Goal: Information Seeking & Learning: Learn about a topic

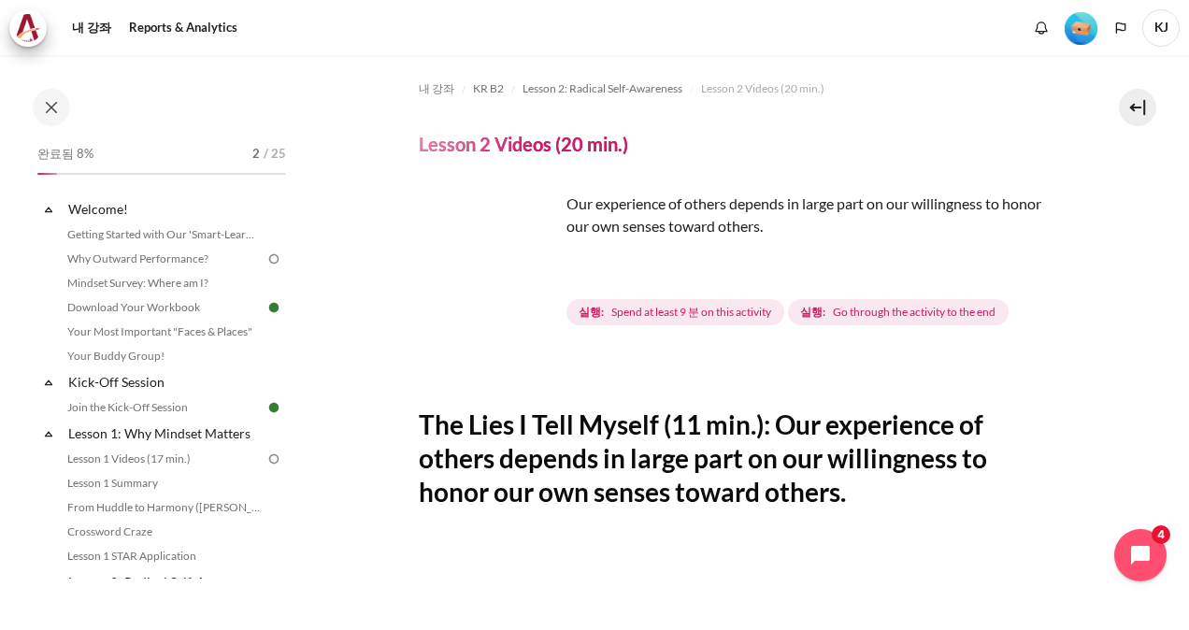
scroll to position [374, 0]
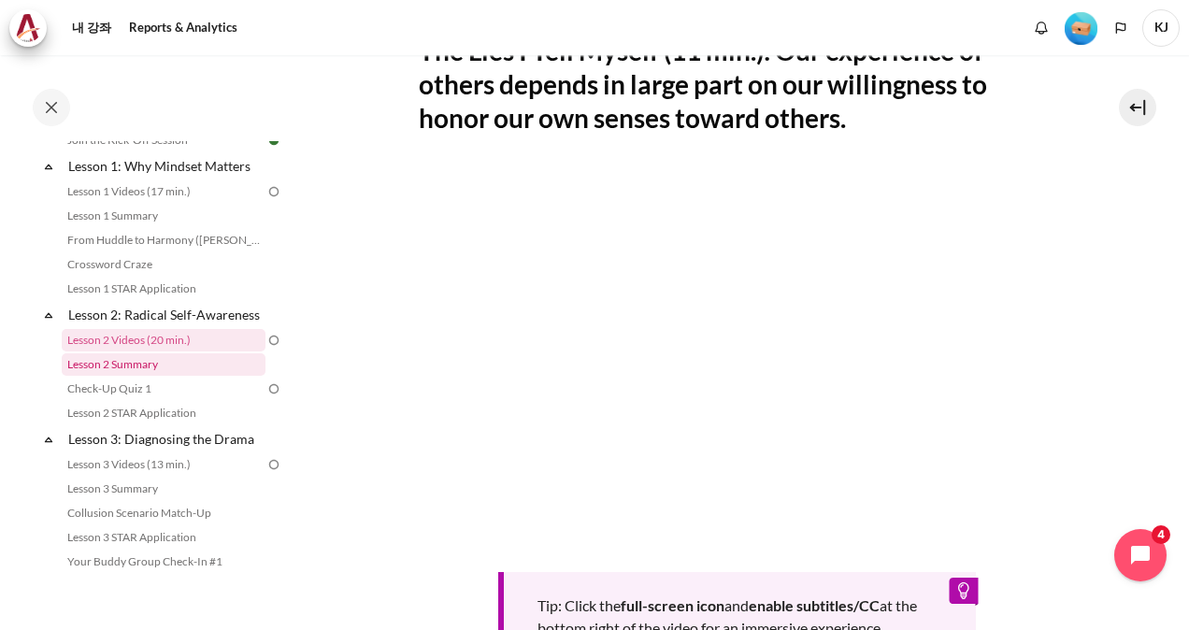
click at [138, 376] on link "Lesson 2 Summary" at bounding box center [164, 364] width 204 height 22
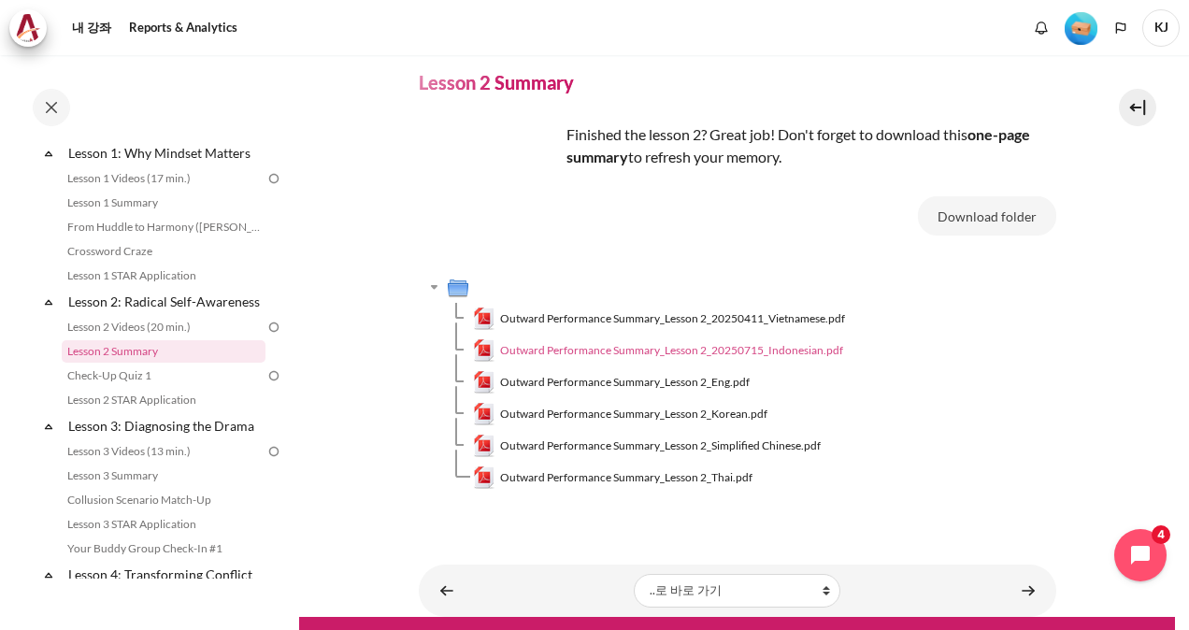
scroll to position [111, 0]
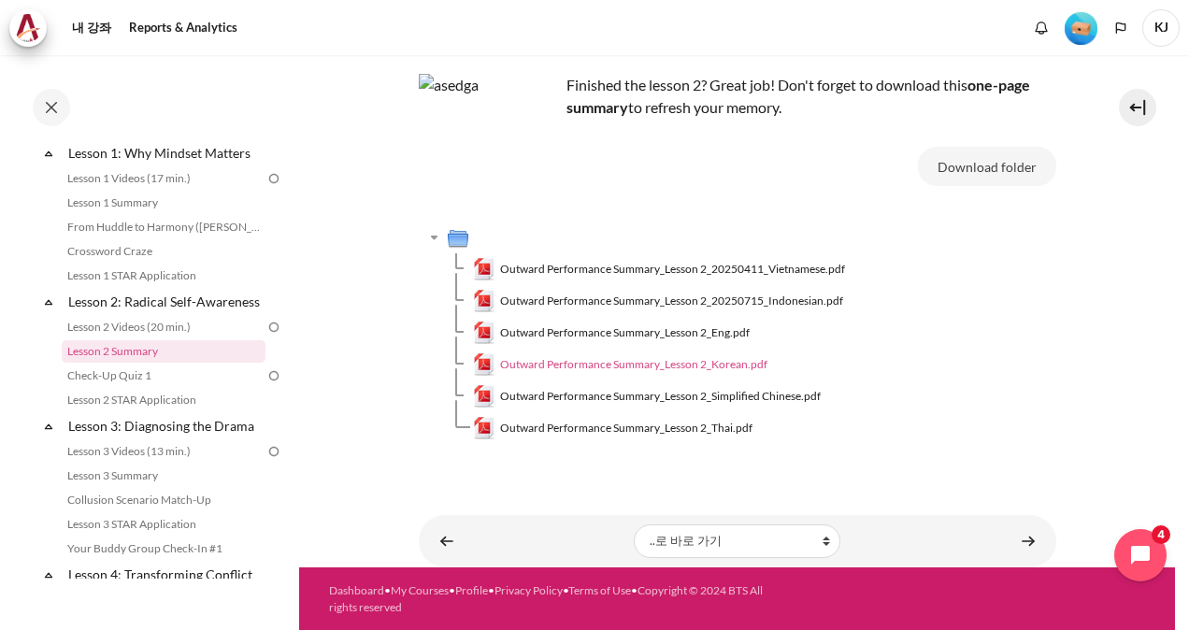
click at [668, 361] on span "Outward Performance Summary_Lesson 2_Korean.pdf" at bounding box center [633, 364] width 267 height 17
click at [676, 333] on span "Outward Performance Summary_Lesson 2_Eng.pdf" at bounding box center [625, 332] width 250 height 17
click at [667, 333] on span "Outward Performance Summary_Lesson 2_Eng.pdf" at bounding box center [625, 332] width 250 height 17
click at [160, 387] on link "Check-Up Quiz 1" at bounding box center [164, 376] width 204 height 22
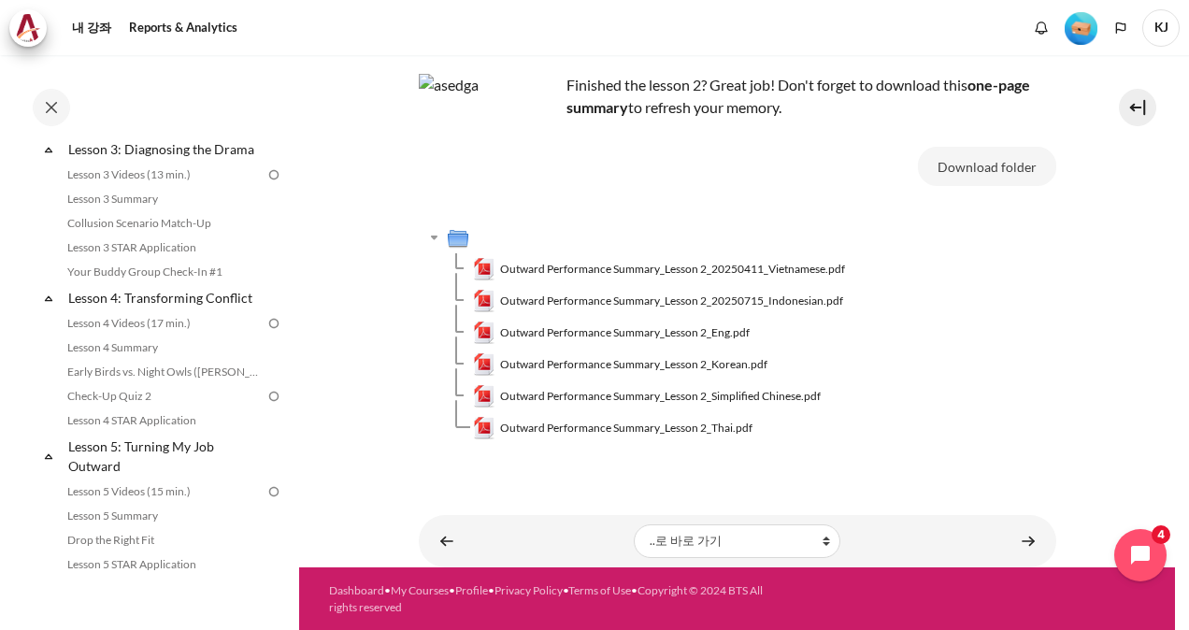
scroll to position [561, 0]
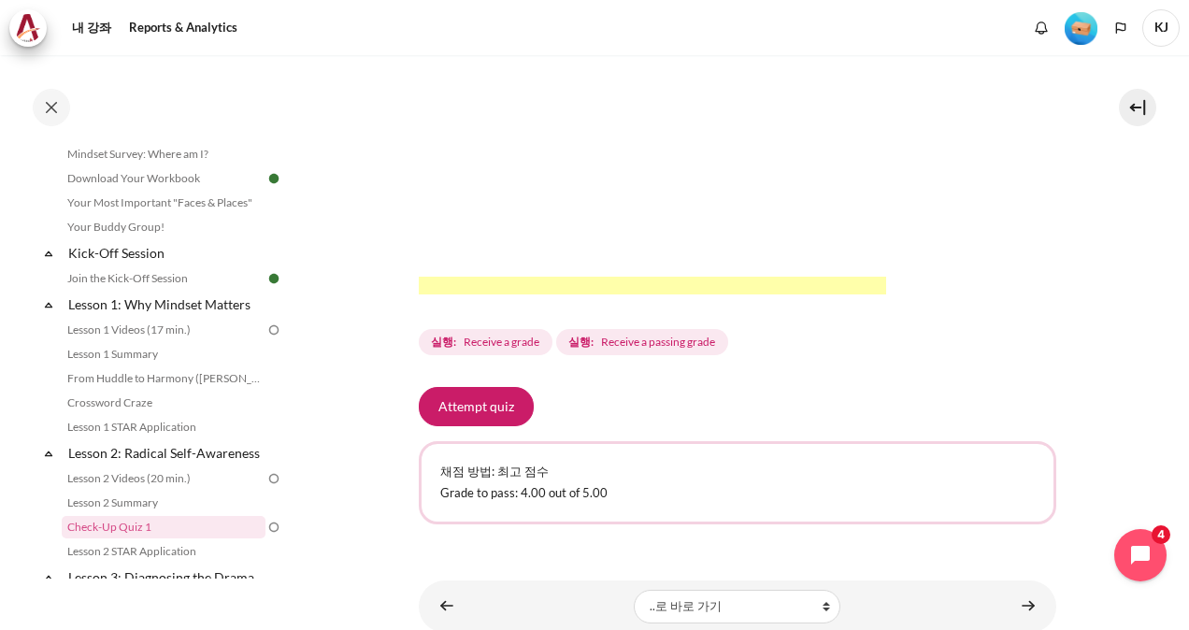
scroll to position [647, 0]
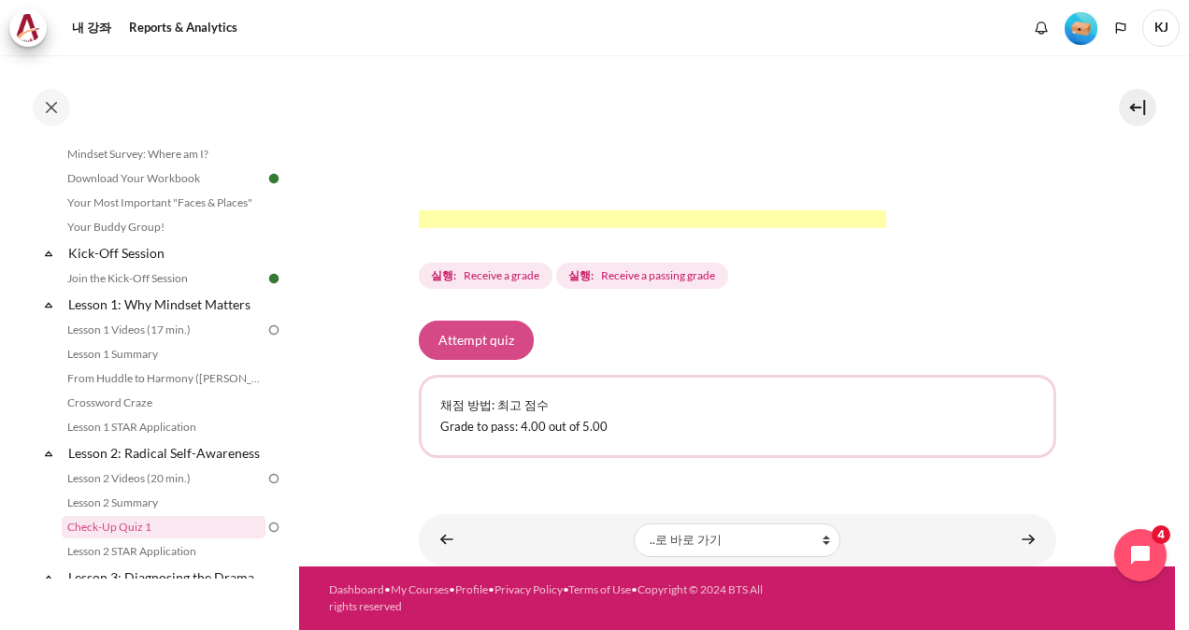
click at [495, 347] on button "Attempt quiz" at bounding box center [476, 340] width 115 height 39
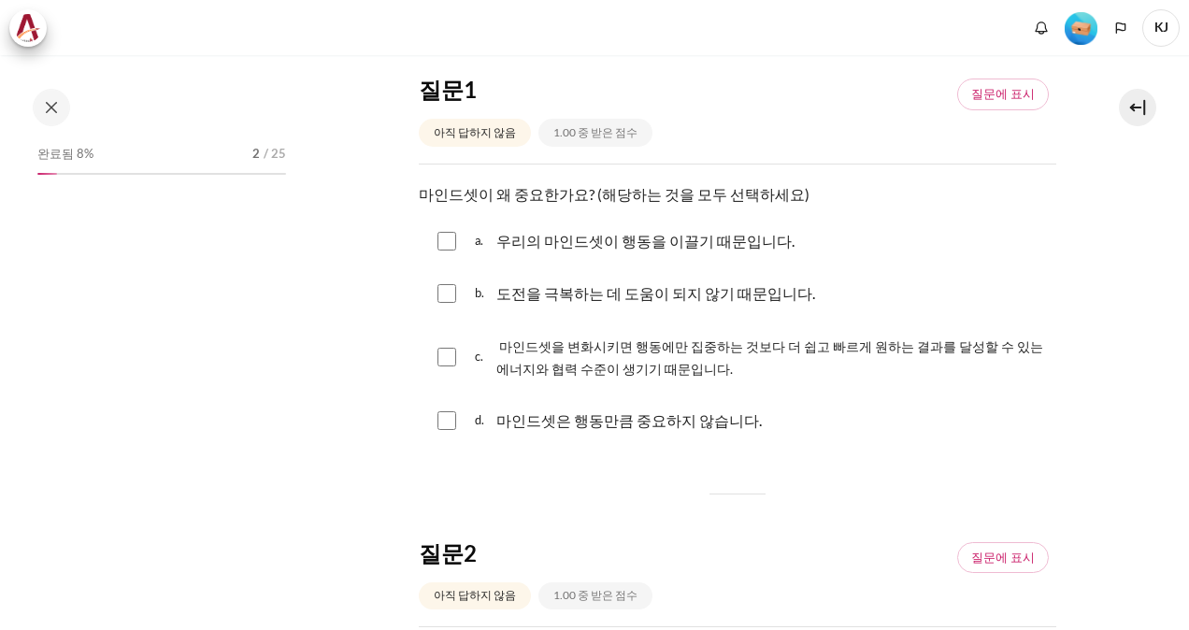
scroll to position [316, 0]
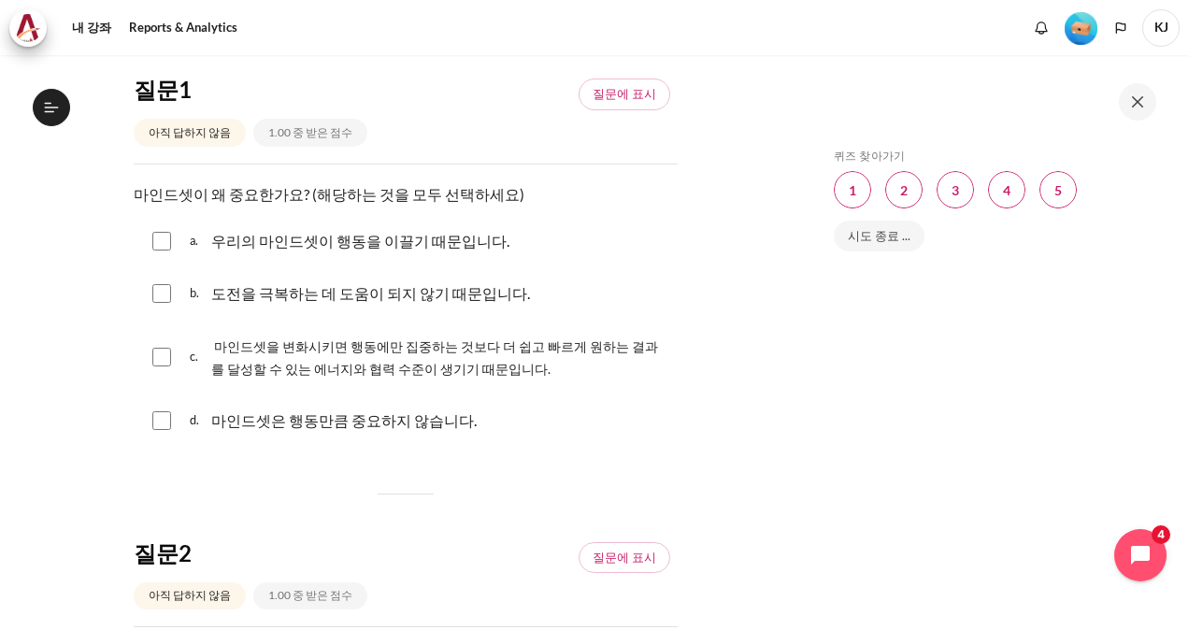
click at [442, 226] on div "우리의 마인드셋이 행동을 이끌기 때문입니다." at bounding box center [360, 241] width 298 height 30
checkbox input "true"
click at [453, 344] on span "마인드셋을 변화시키면 행동에만 집중하는 것보다 더 쉽고 빠르게 원하는 결과를 달성할 수 있는 에너지와 협력 수준이 생기기 때문입니다." at bounding box center [434, 357] width 447 height 38
checkbox input "true"
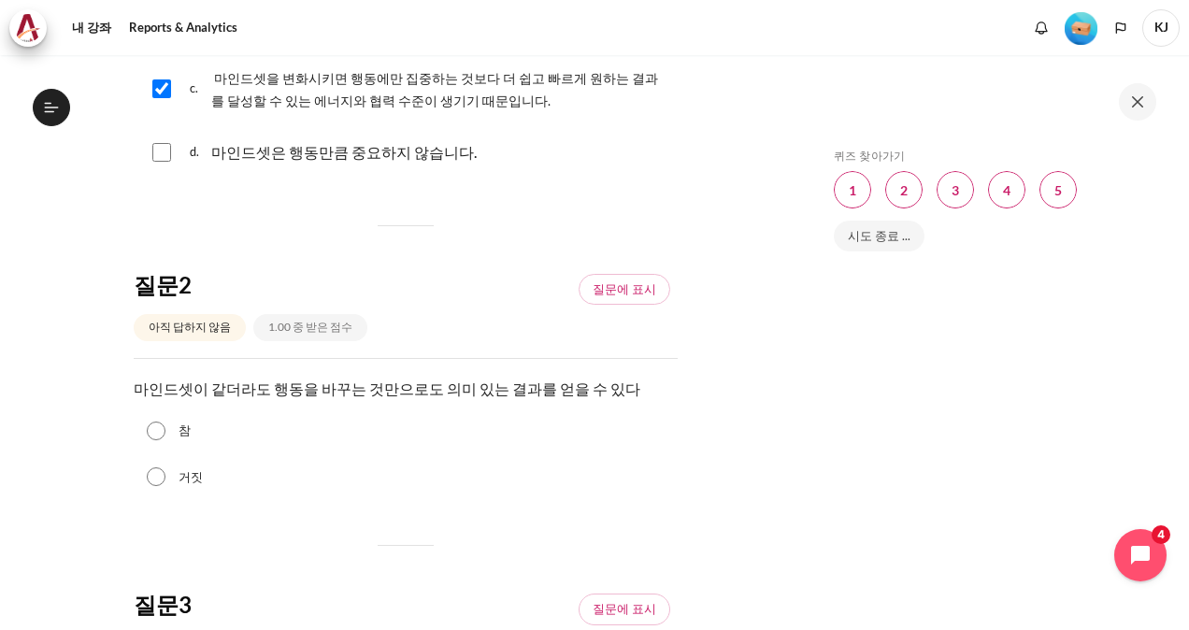
scroll to position [467, 0]
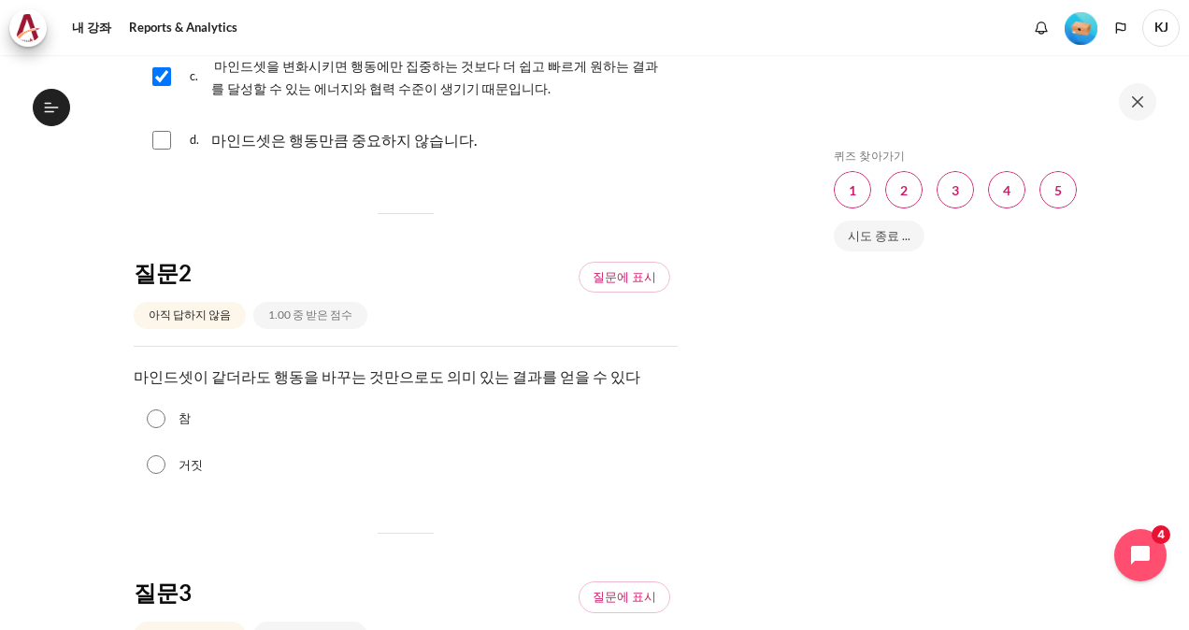
click at [194, 466] on label "거짓" at bounding box center [191, 465] width 24 height 19
click at [165, 466] on input "거짓" at bounding box center [156, 464] width 19 height 19
radio input "true"
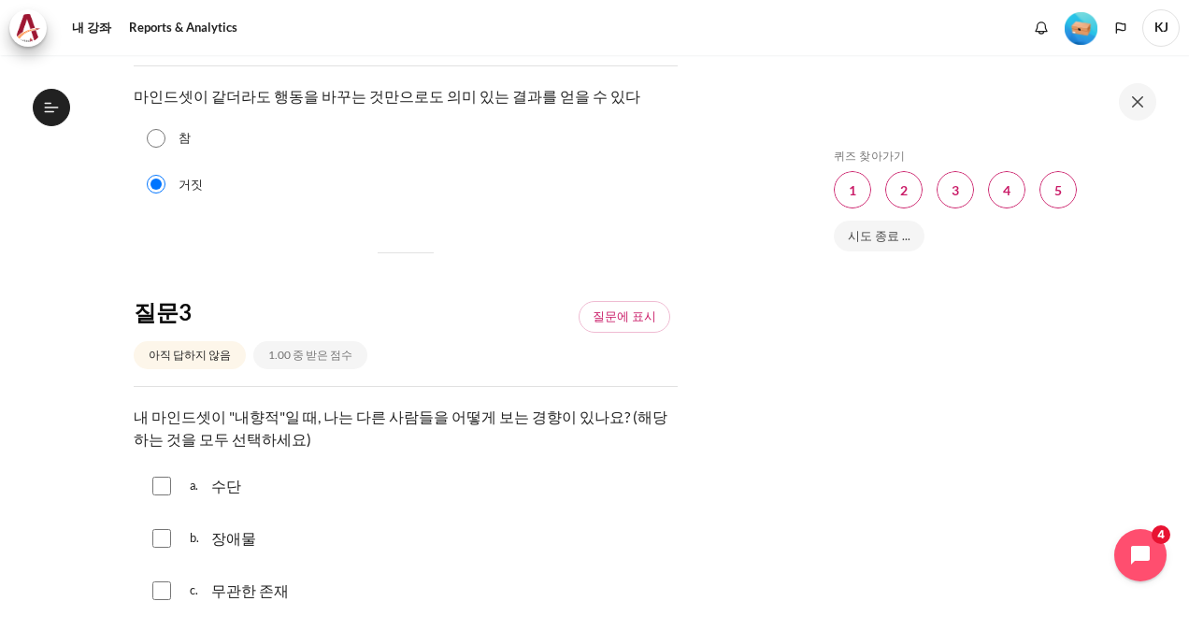
scroll to position [935, 0]
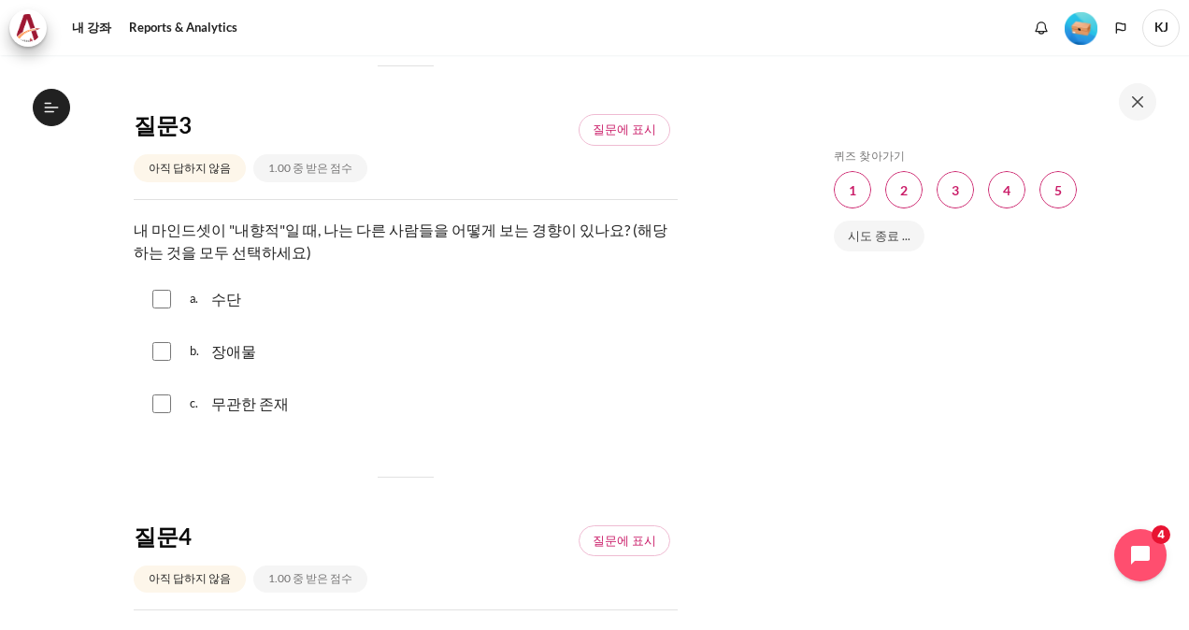
click at [205, 310] on span "a." at bounding box center [199, 299] width 18 height 30
checkbox input "true"
click at [256, 356] on div "b. 장애물" at bounding box center [406, 351] width 544 height 49
click at [245, 357] on p "장애물" at bounding box center [233, 351] width 45 height 22
checkbox input "true"
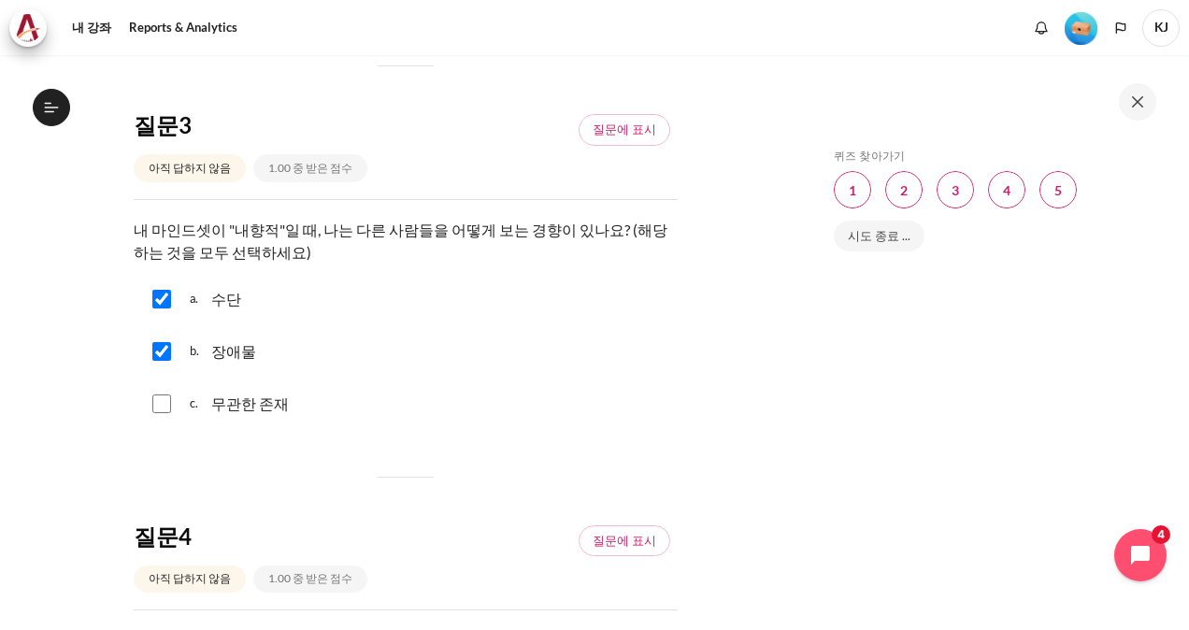
click at [243, 397] on p "무관한 존재" at bounding box center [250, 404] width 78 height 22
checkbox input "true"
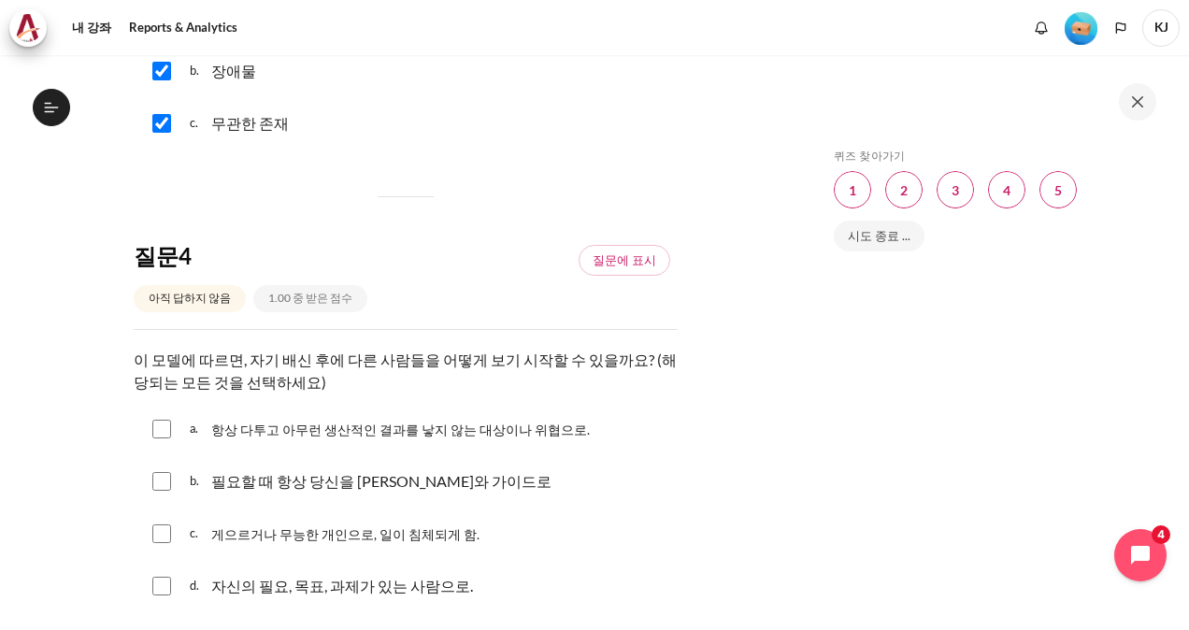
drag, startPoint x: 208, startPoint y: 351, endPoint x: 422, endPoint y: 370, distance: 214.9
click at [422, 370] on p "이 모델에 따르면, 자기 배신 후에 다른 사람들을 어떻게 보기 시작할 수 있을까요? (해당되는 모든 것을 선택하세요)" at bounding box center [406, 371] width 544 height 45
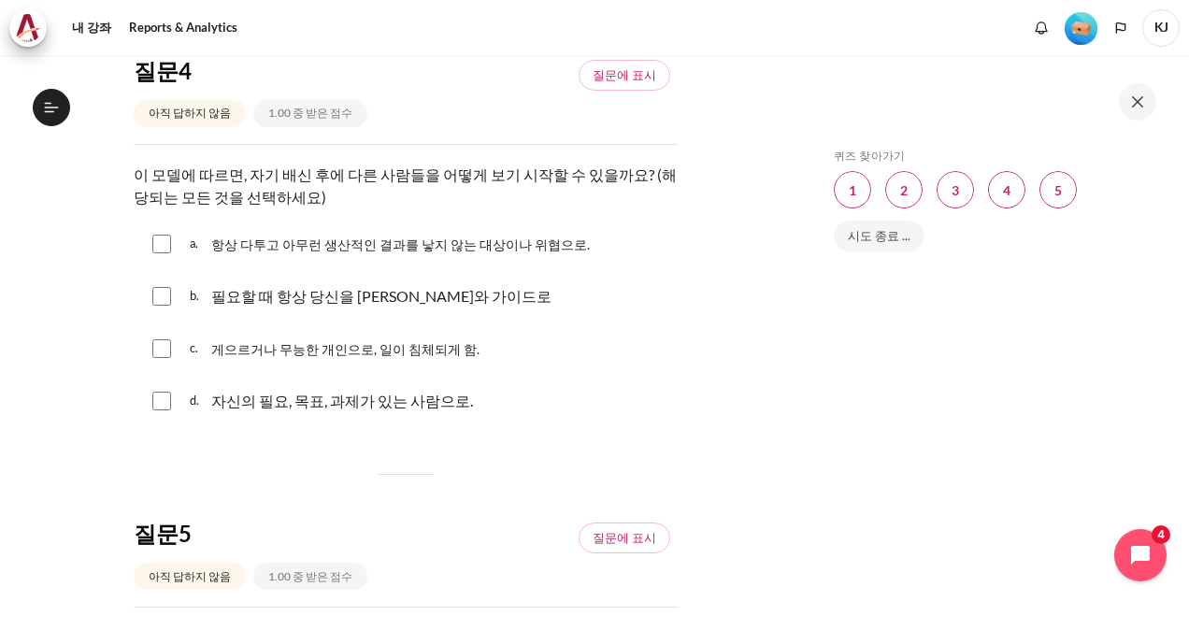
scroll to position [1402, 0]
click at [433, 292] on p "필요할 때 항상 당신을 도울 멘토와 가이드로" at bounding box center [381, 294] width 340 height 22
checkbox input "true"
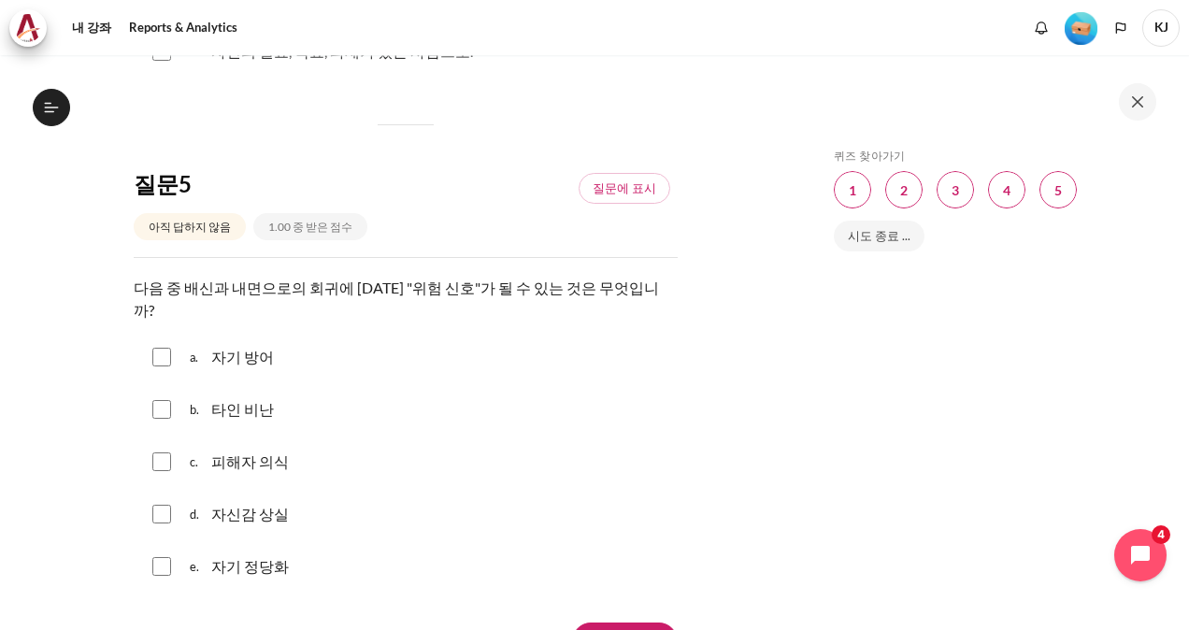
scroll to position [1776, 0]
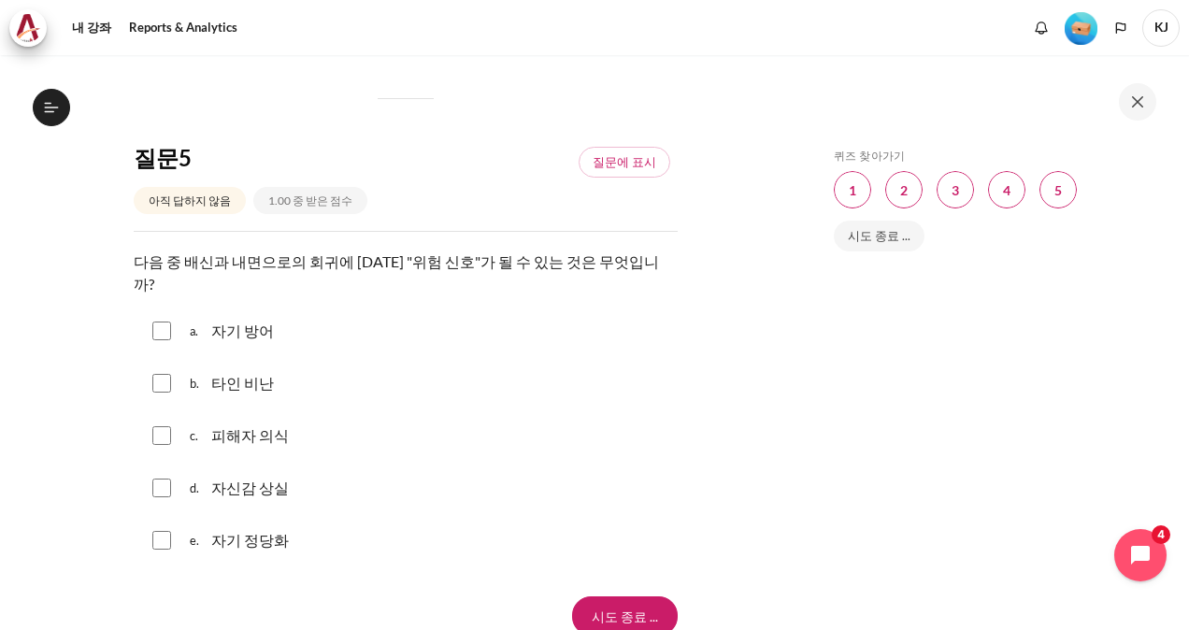
click at [260, 320] on p "자기 방어" at bounding box center [242, 331] width 63 height 22
checkbox input "true"
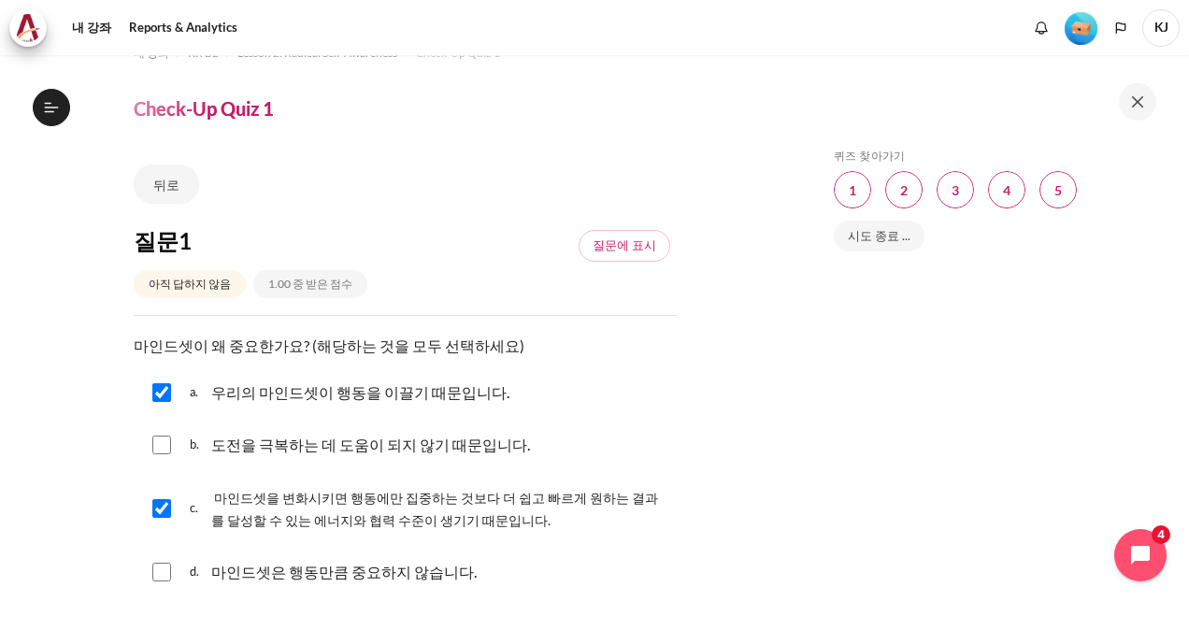
scroll to position [0, 0]
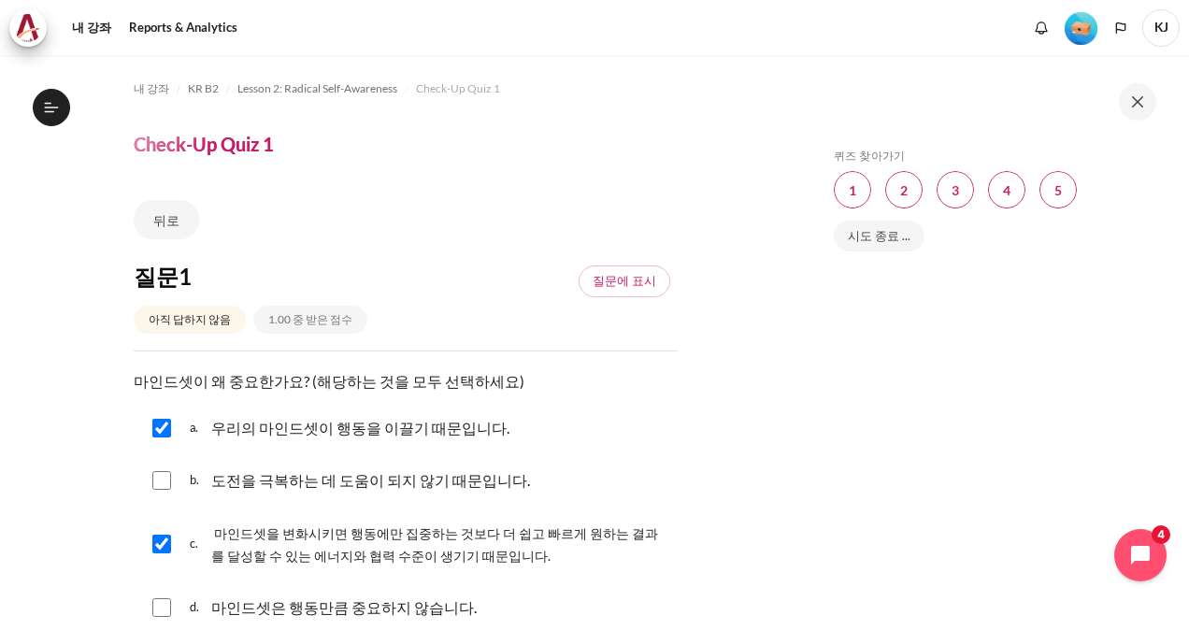
click at [290, 323] on div "1.00 중 받은 점수" at bounding box center [310, 319] width 114 height 27
click at [224, 318] on div "아직 답하지 않음" at bounding box center [190, 319] width 112 height 27
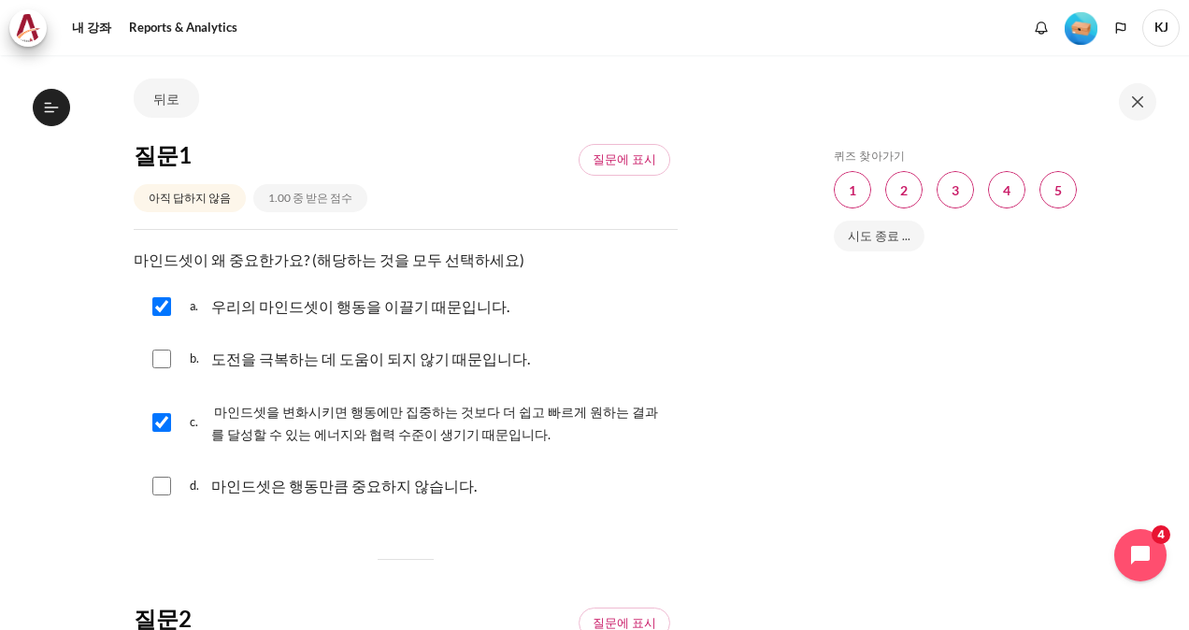
scroll to position [187, 0]
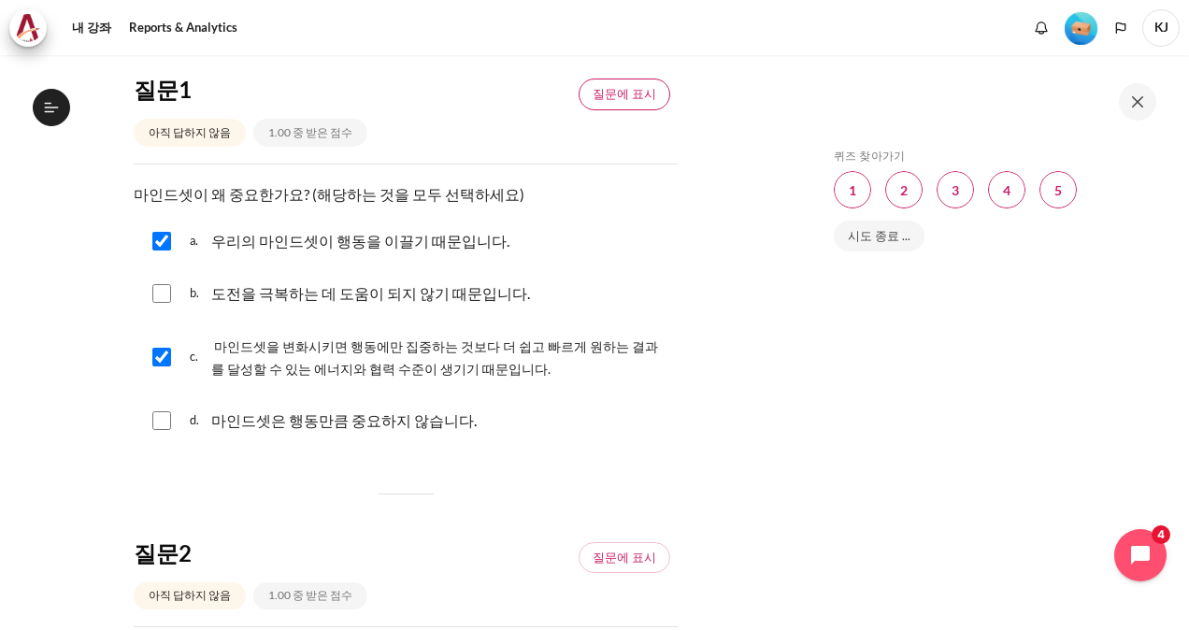
click at [608, 98] on link "질문에 표시" at bounding box center [625, 95] width 92 height 32
click at [624, 109] on div "질문 1 아직 답하지 않음 1.00 중 받은 점수 표시 제거" at bounding box center [406, 119] width 544 height 89
click at [623, 108] on div "질문 1 아직 답하지 않음 1.00 중 받은 점수 표시 제거" at bounding box center [406, 119] width 544 height 89
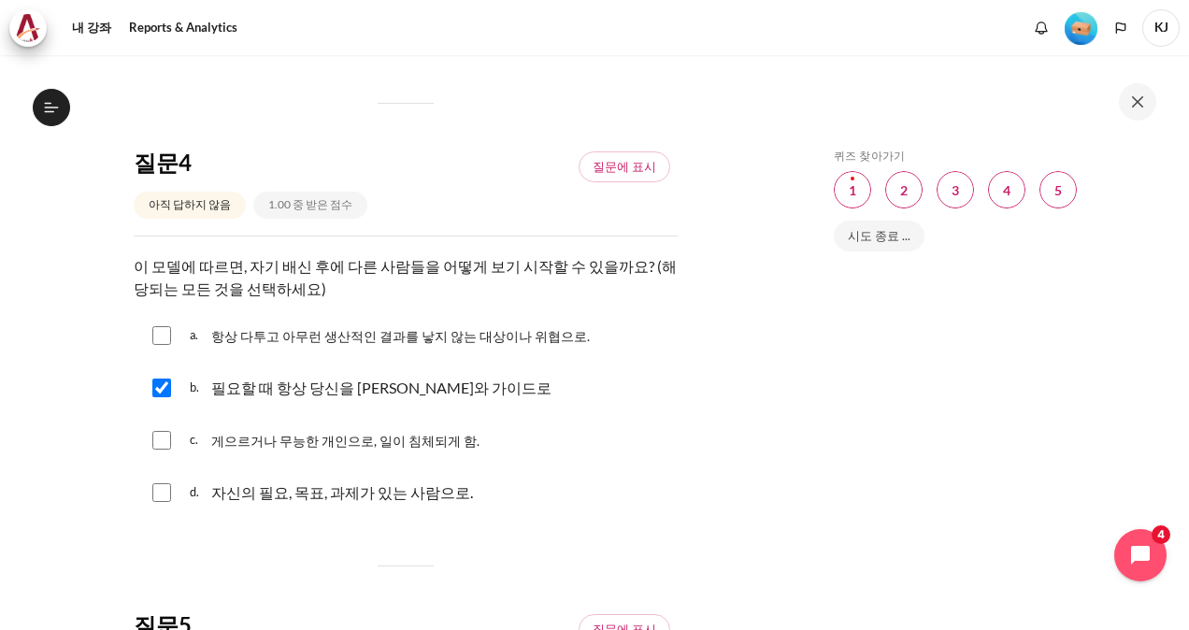
scroll to position [1929, 0]
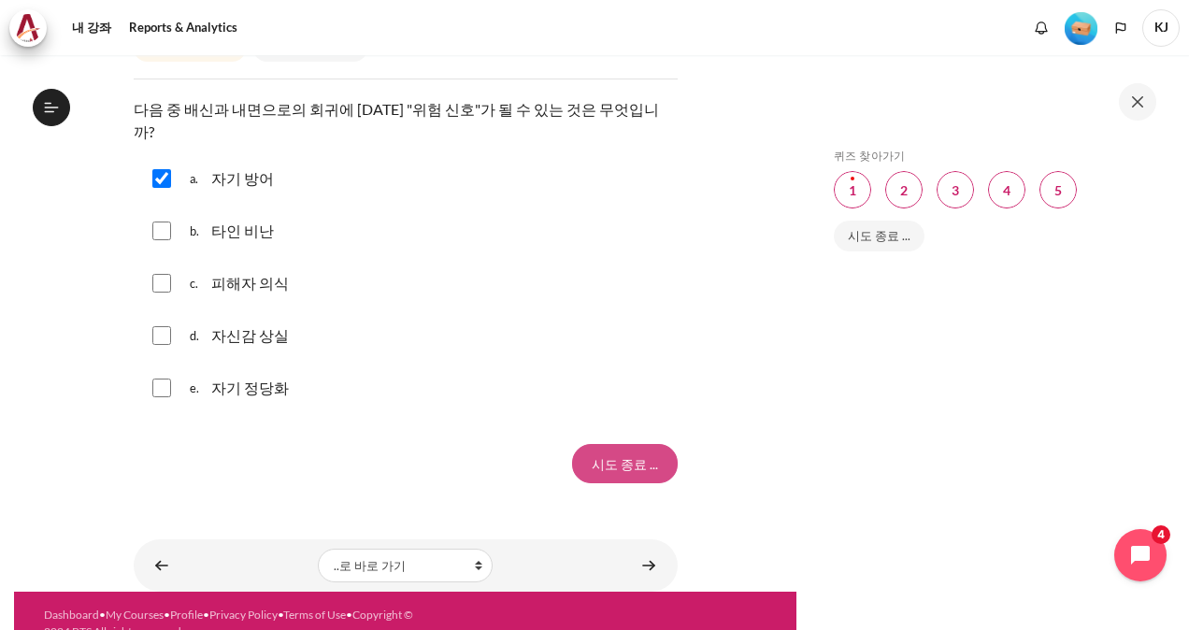
click at [621, 444] on input "시도 종료 ..." at bounding box center [625, 463] width 106 height 39
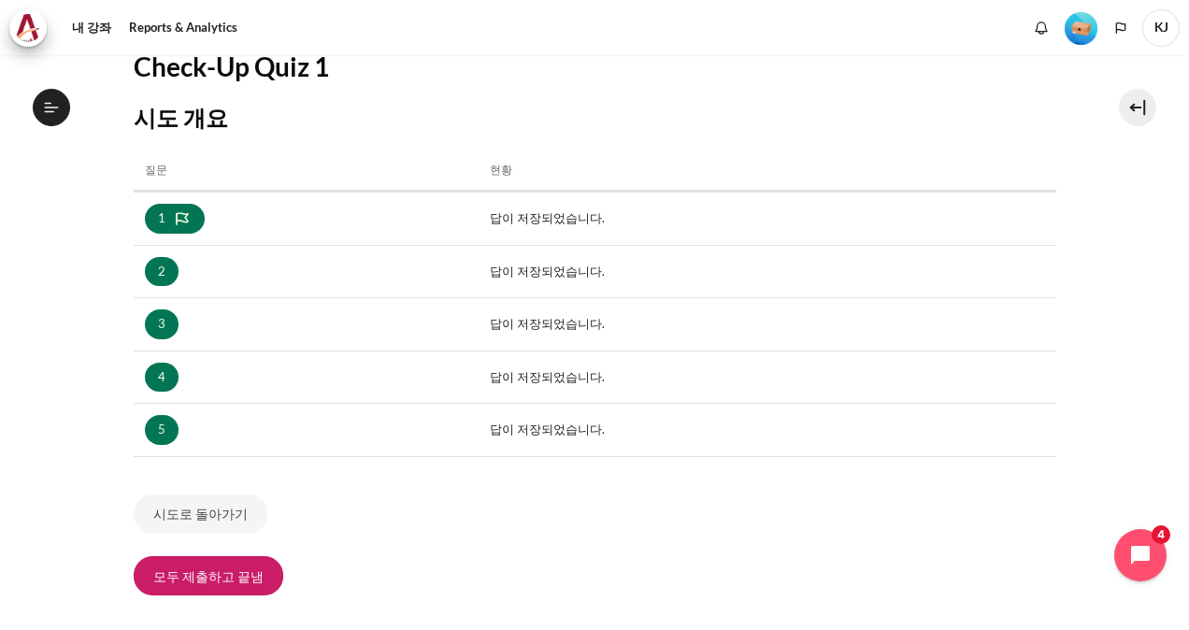
scroll to position [329, 0]
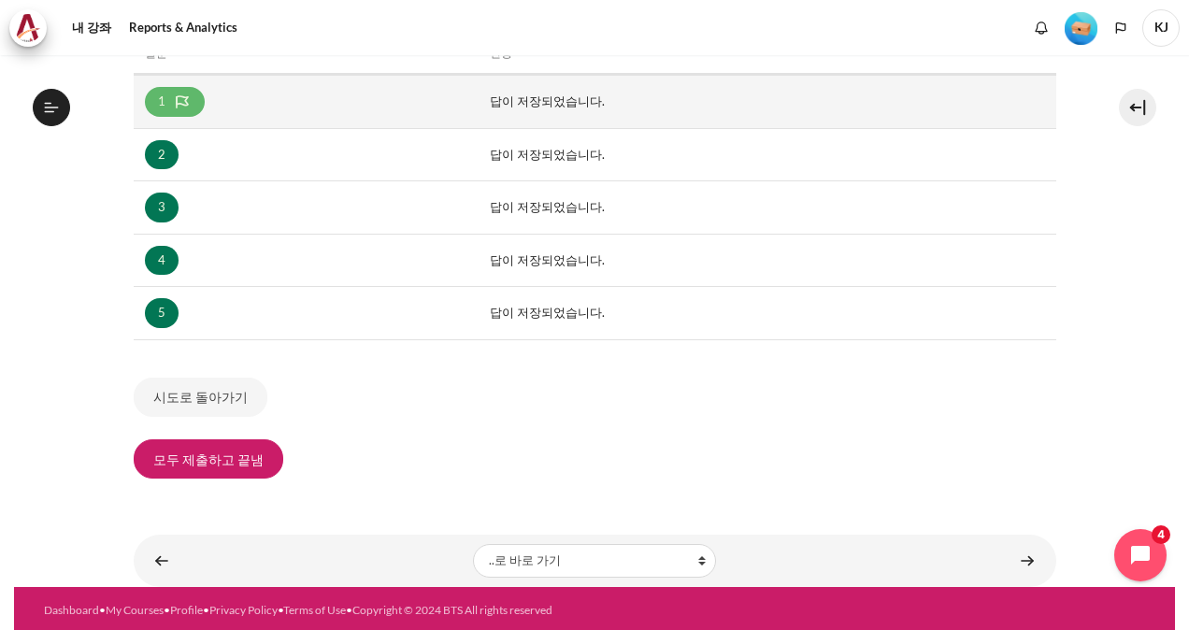
click at [185, 93] on icon "내용" at bounding box center [182, 102] width 19 height 19
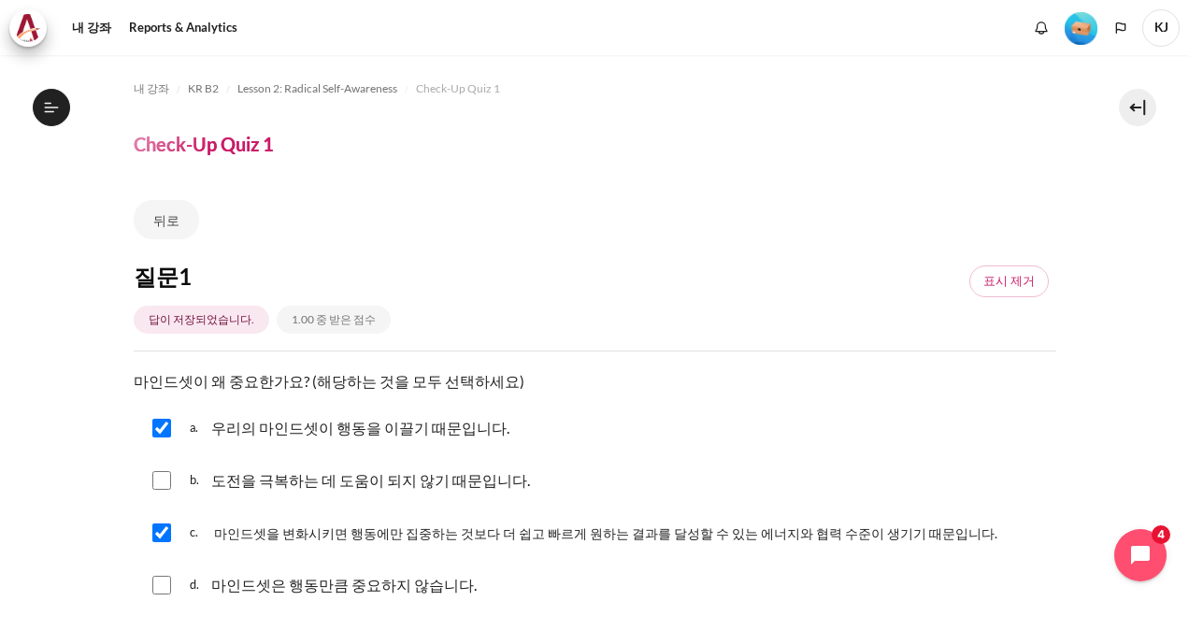
click at [319, 322] on div "1.00 중 받은 점수" at bounding box center [334, 319] width 114 height 27
click at [48, 112] on icon at bounding box center [51, 107] width 17 height 17
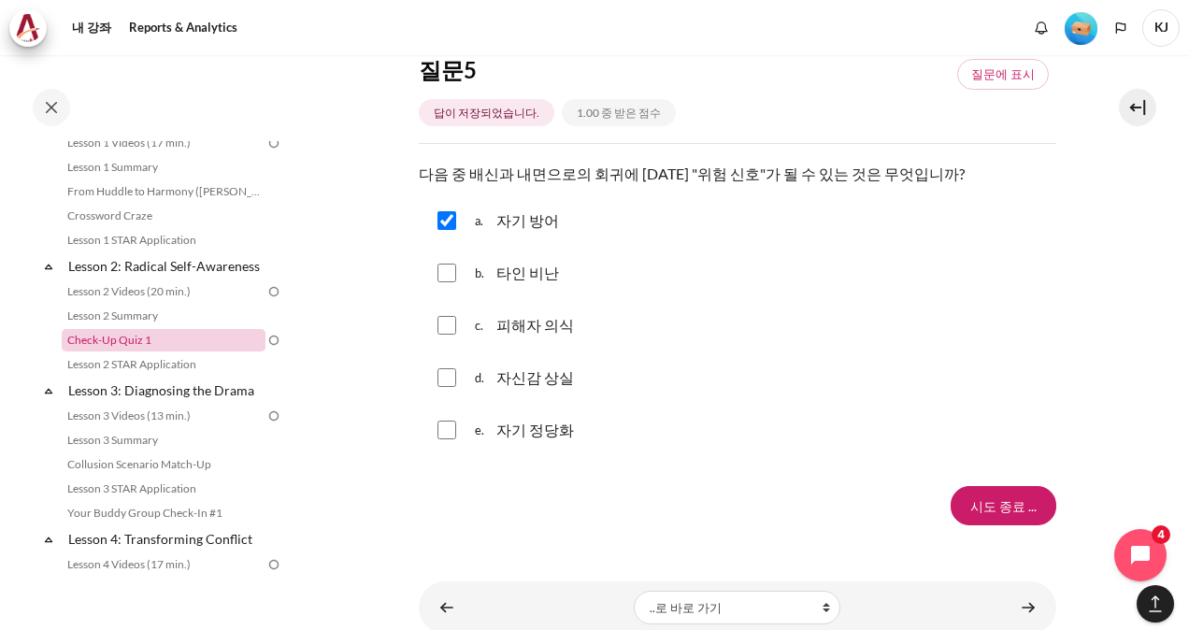
scroll to position [1835, 0]
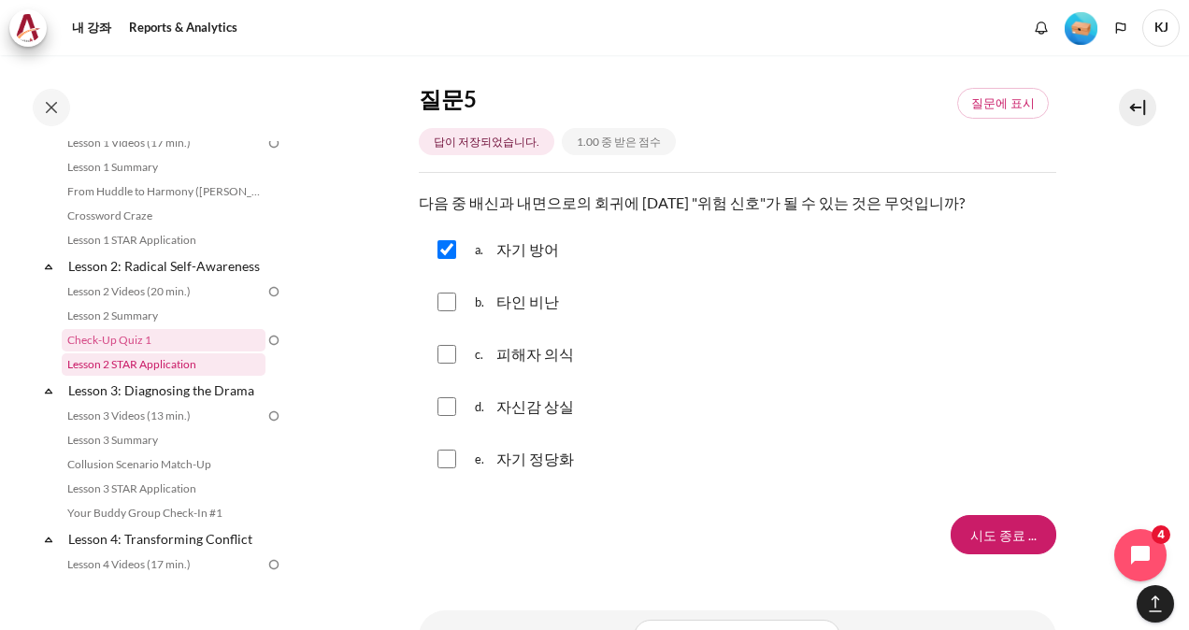
click at [185, 376] on link "Lesson 2 STAR Application" at bounding box center [164, 364] width 204 height 22
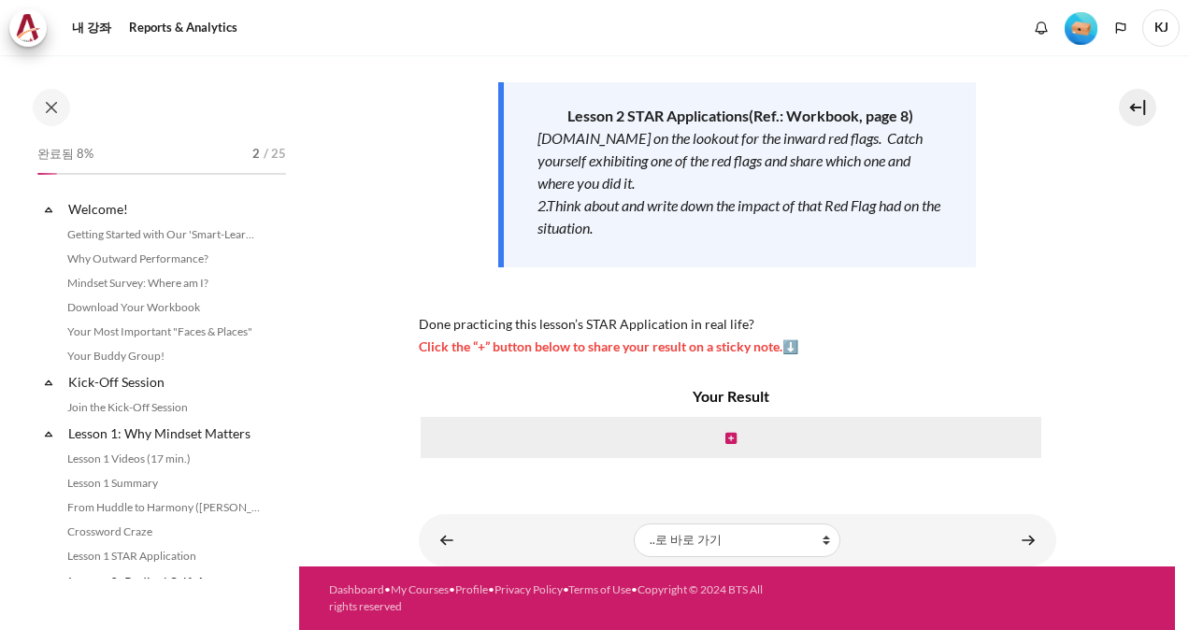
scroll to position [340, 0]
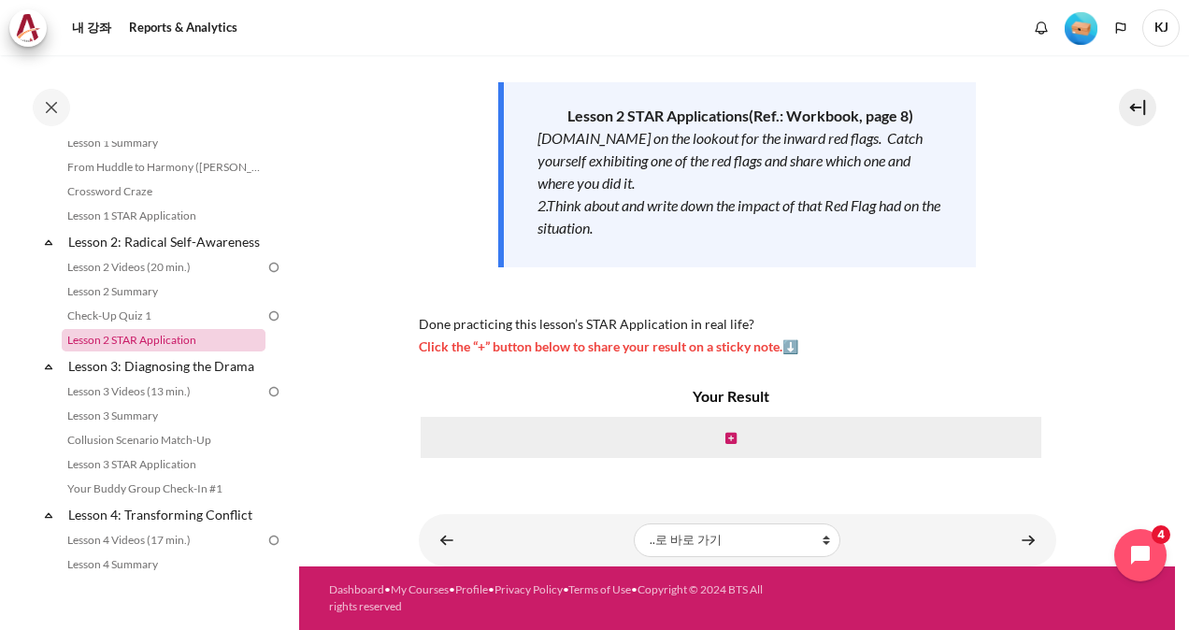
click at [141, 351] on link "Lesson 2 STAR Application" at bounding box center [164, 340] width 204 height 22
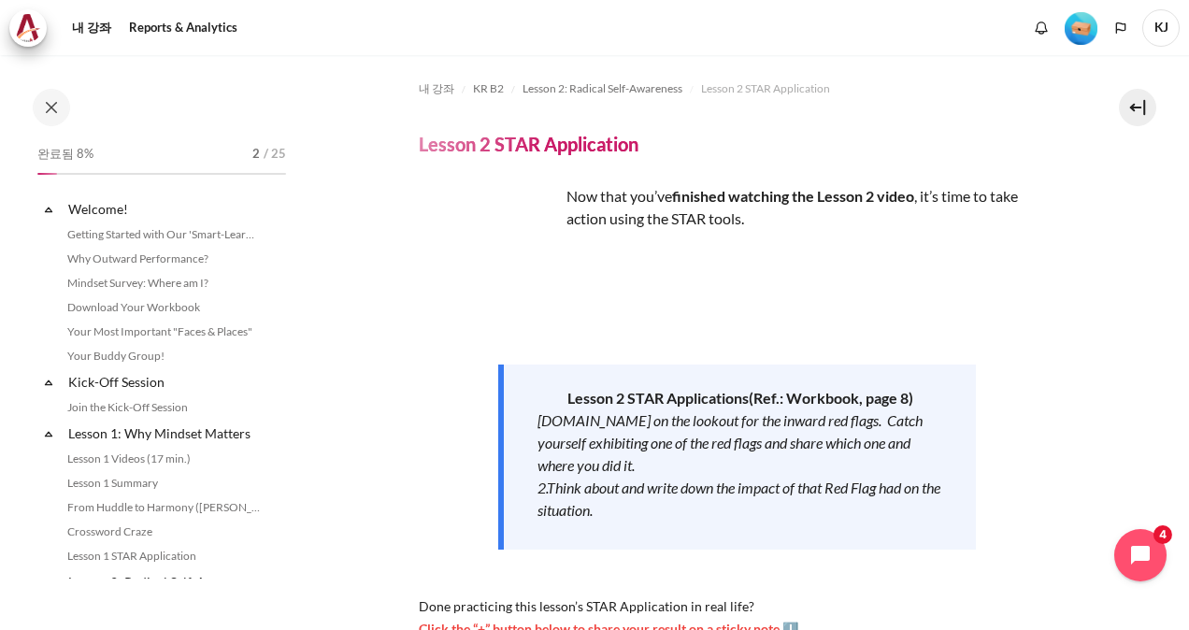
scroll to position [340, 0]
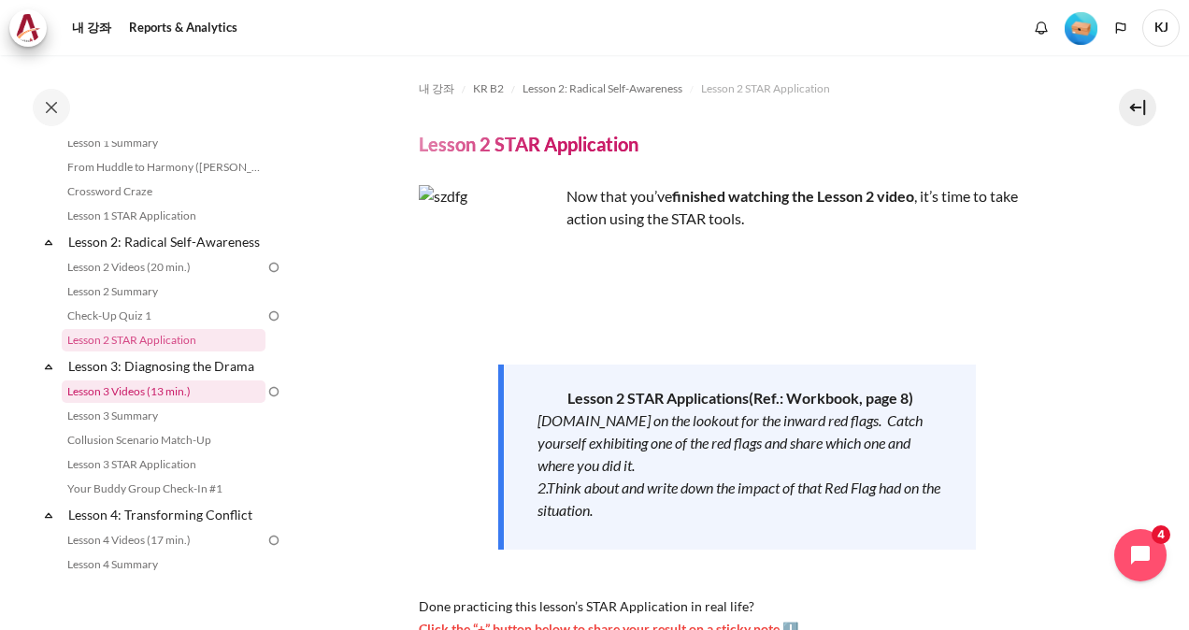
click at [145, 403] on link "Lesson 3 Videos (13 min.)" at bounding box center [164, 391] width 204 height 22
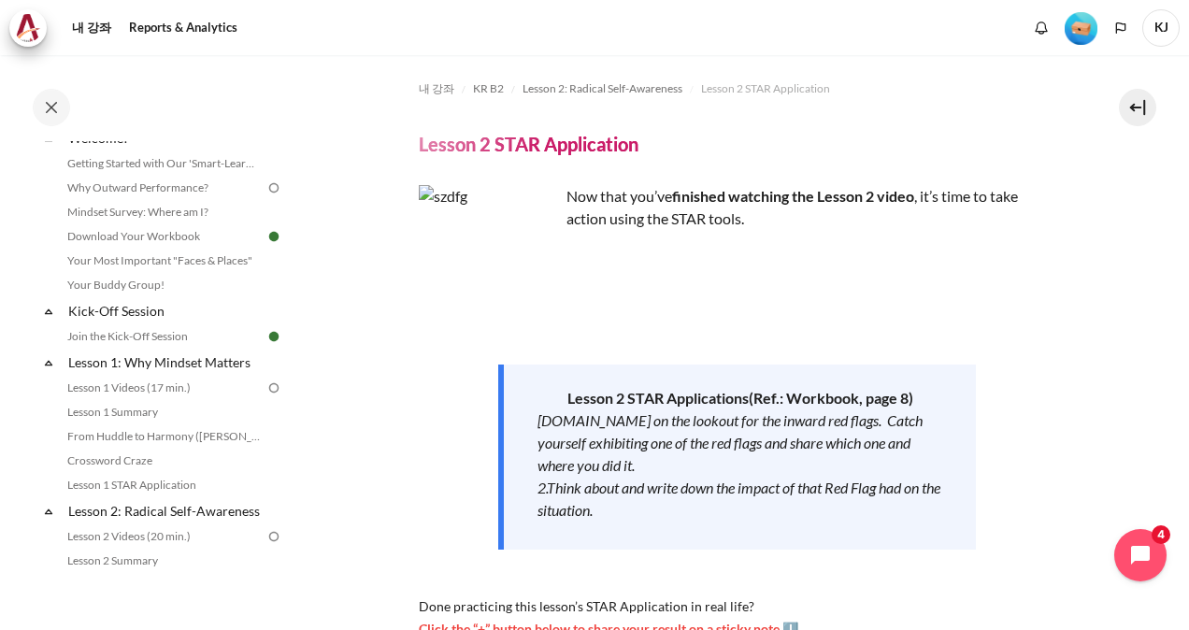
scroll to position [0, 0]
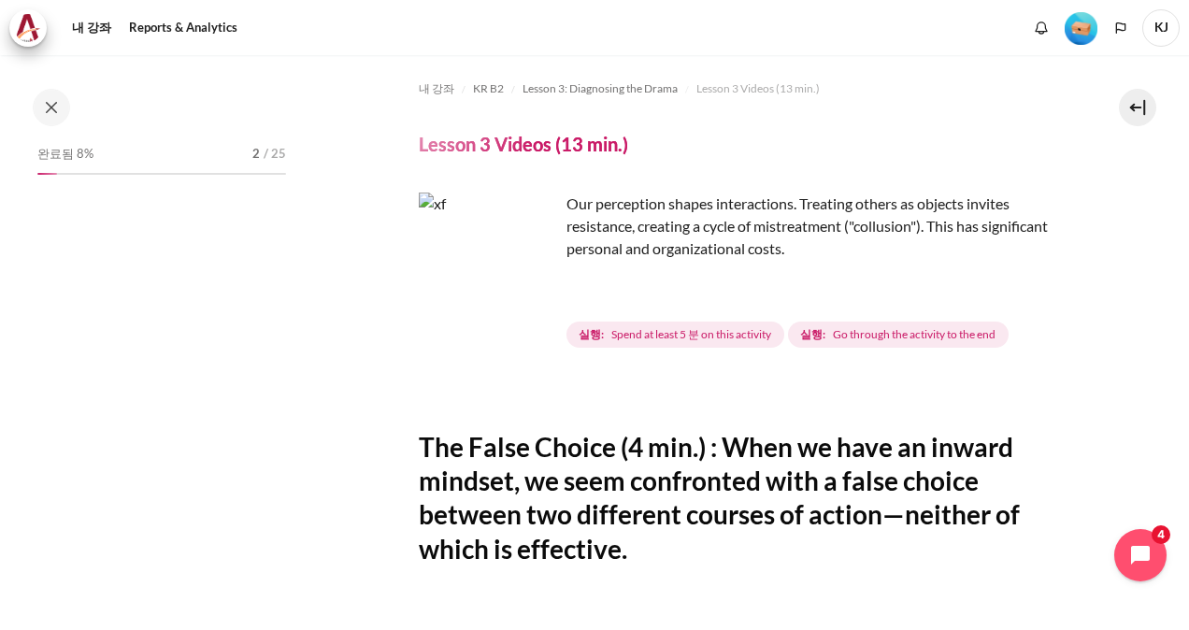
scroll to position [392, 0]
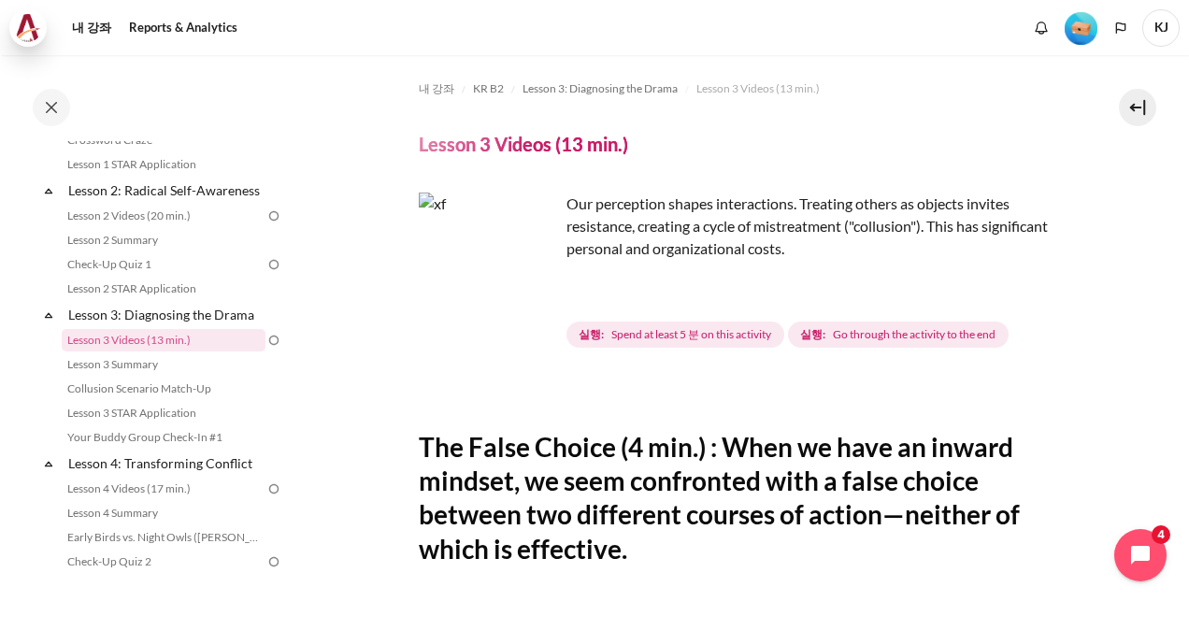
click at [32, 34] on img at bounding box center [28, 28] width 26 height 28
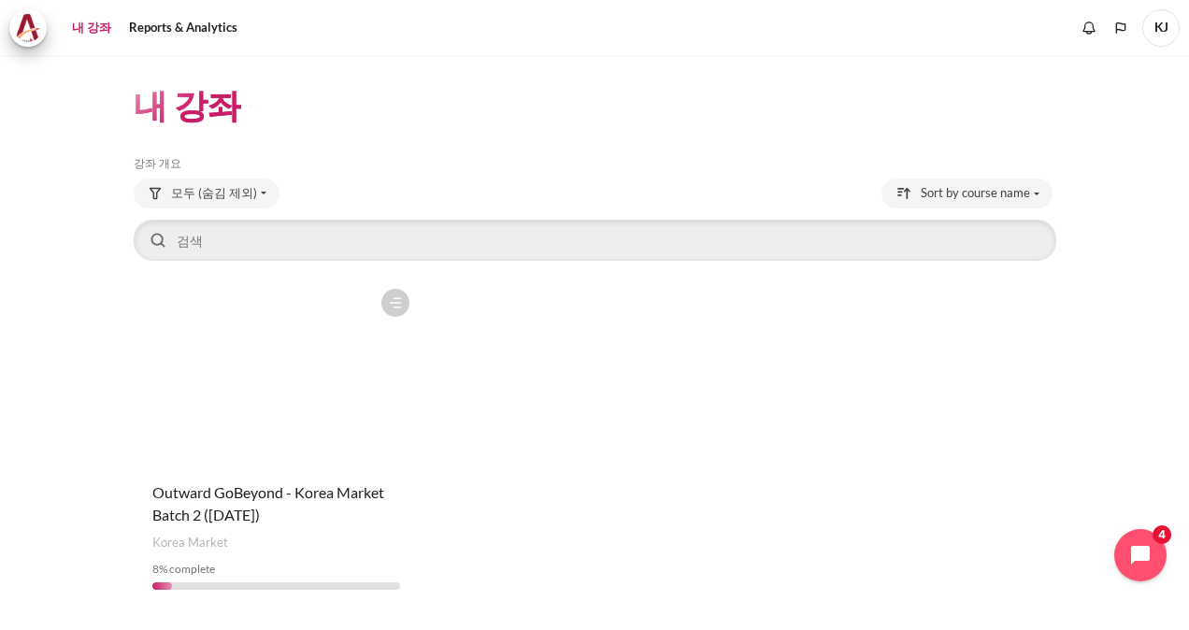
scroll to position [52, 0]
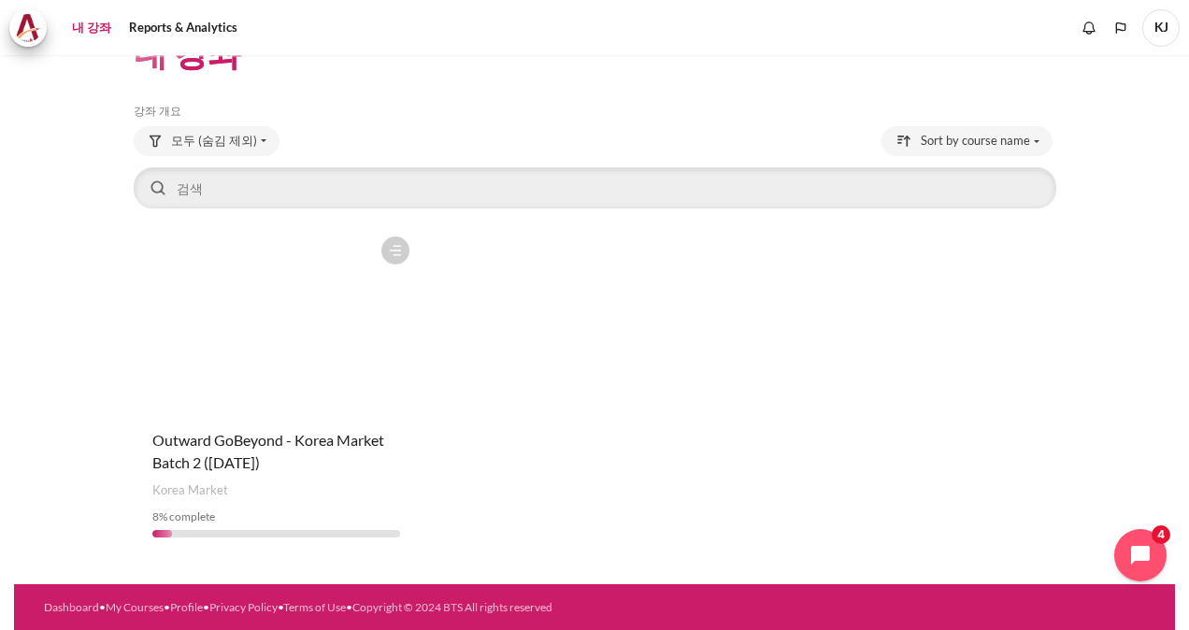
click at [317, 386] on figure "내용" at bounding box center [276, 320] width 285 height 187
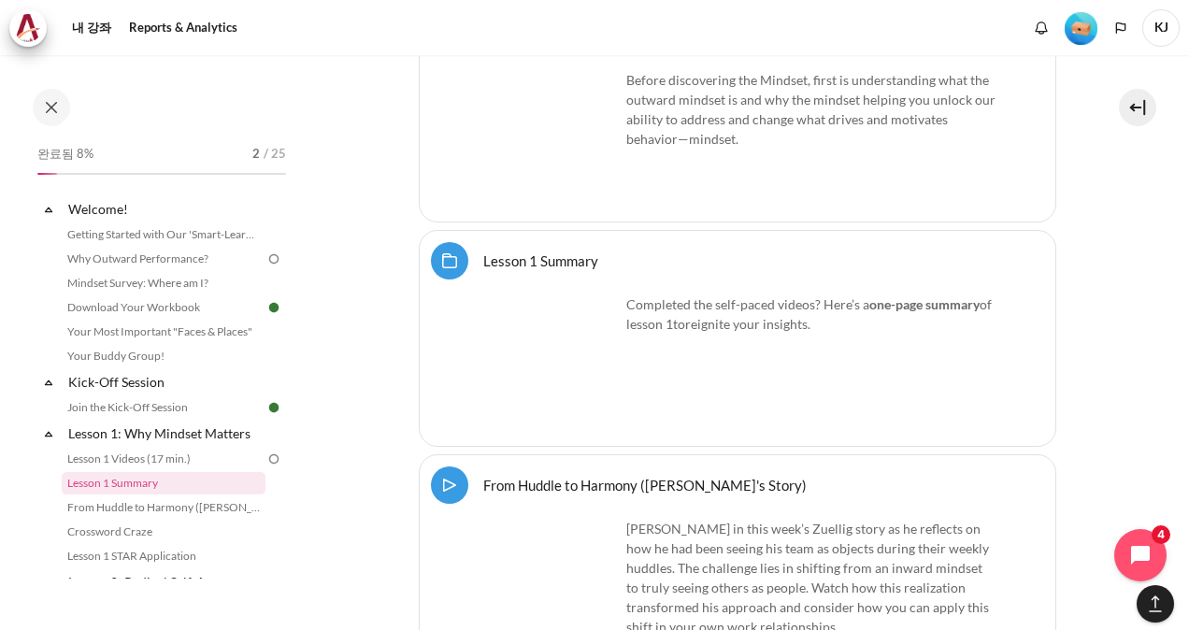
scroll to position [2857, 0]
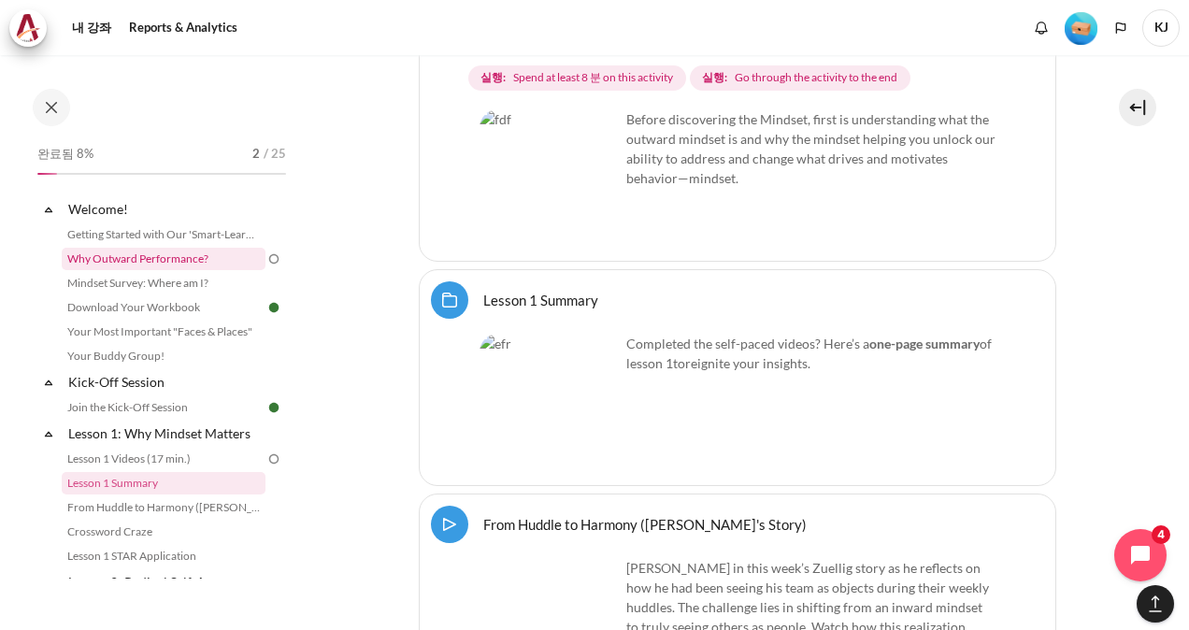
click at [208, 249] on link "Why Outward Performance?" at bounding box center [164, 259] width 204 height 22
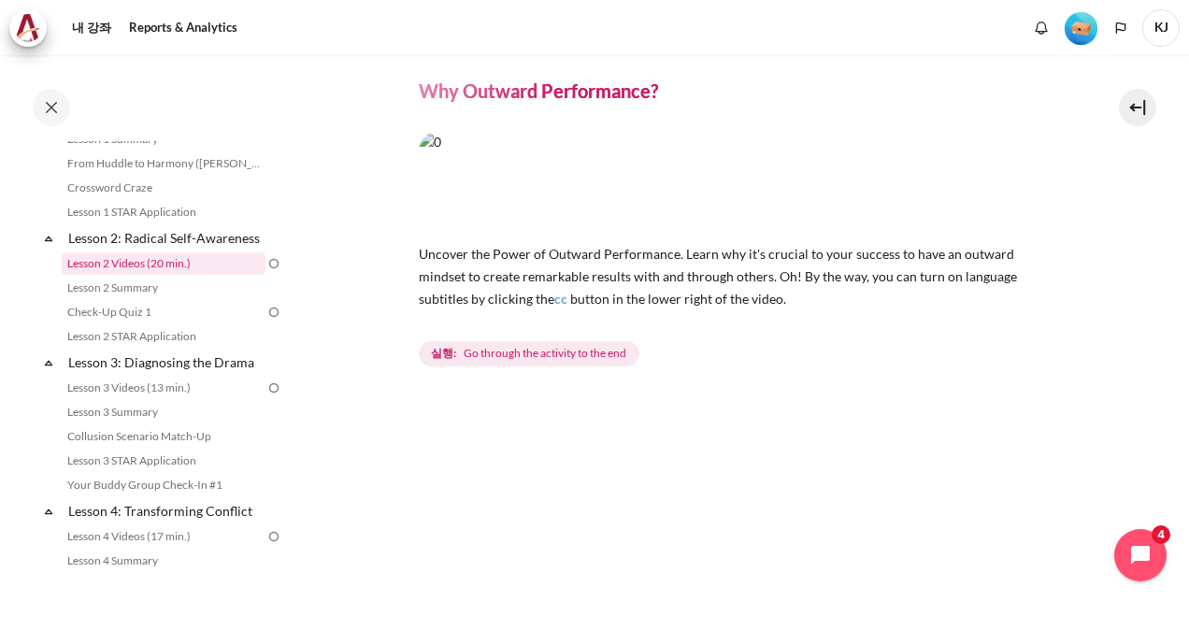
scroll to position [374, 0]
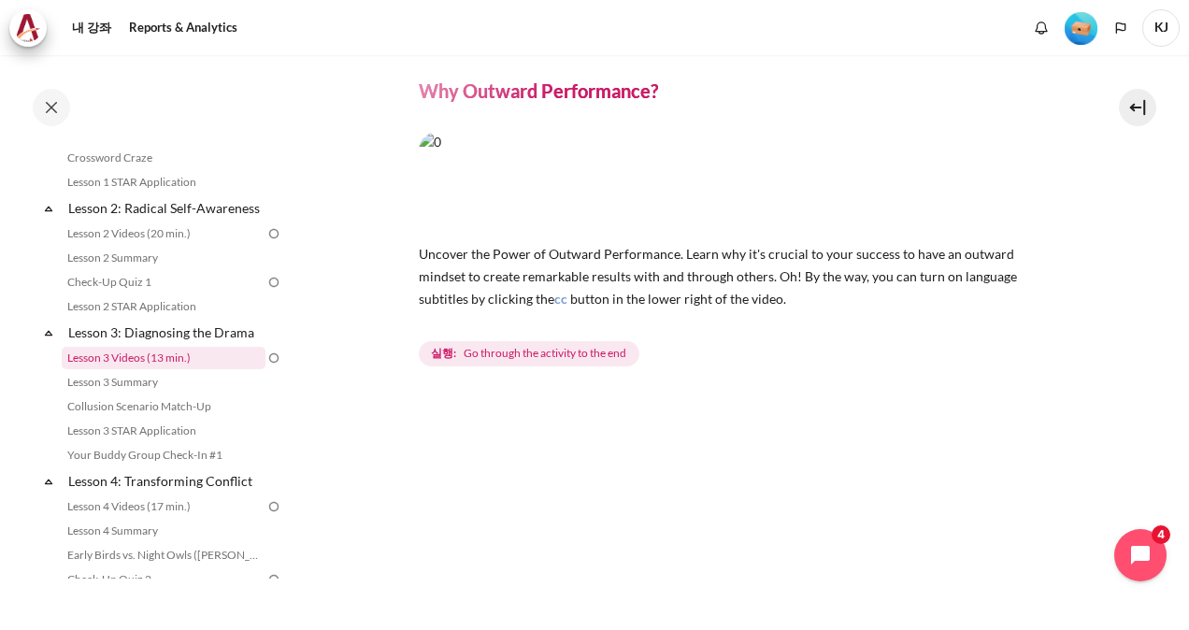
click at [176, 369] on link "Lesson 3 Videos (13 min.)" at bounding box center [164, 358] width 204 height 22
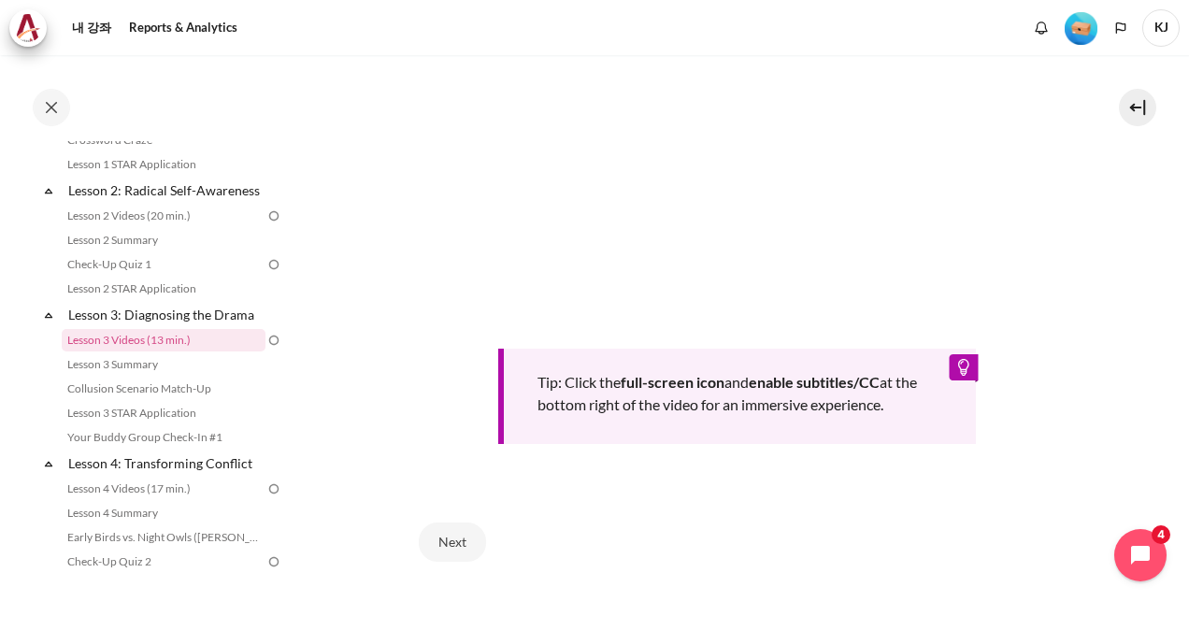
scroll to position [332, 0]
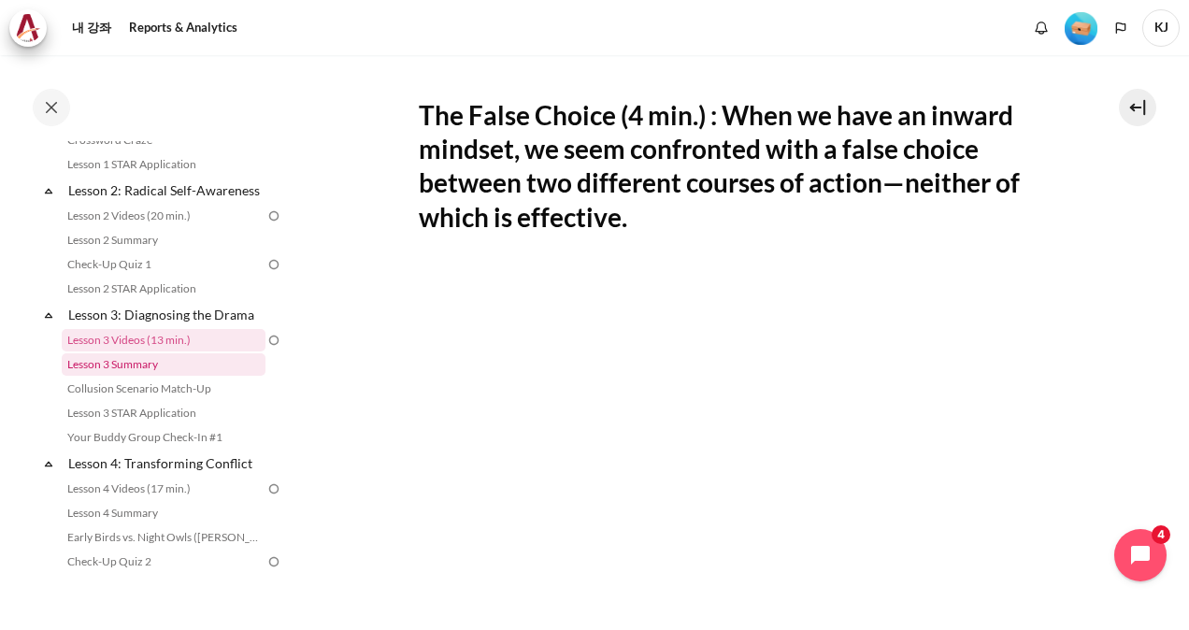
click at [120, 376] on link "Lesson 3 Summary" at bounding box center [164, 364] width 204 height 22
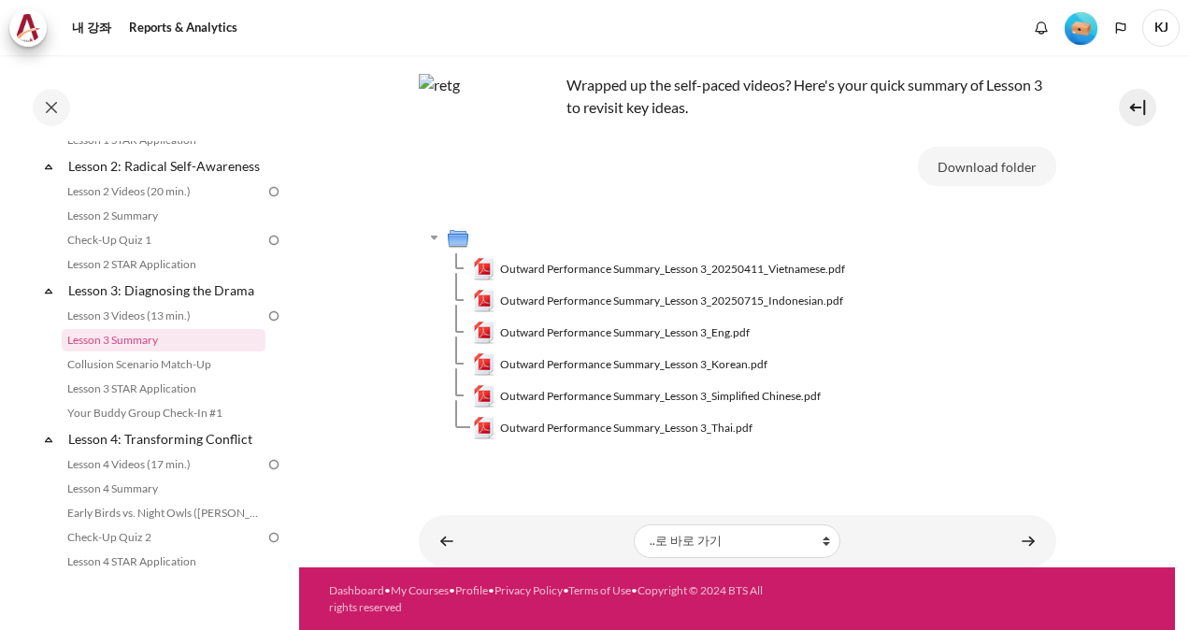
scroll to position [509, 0]
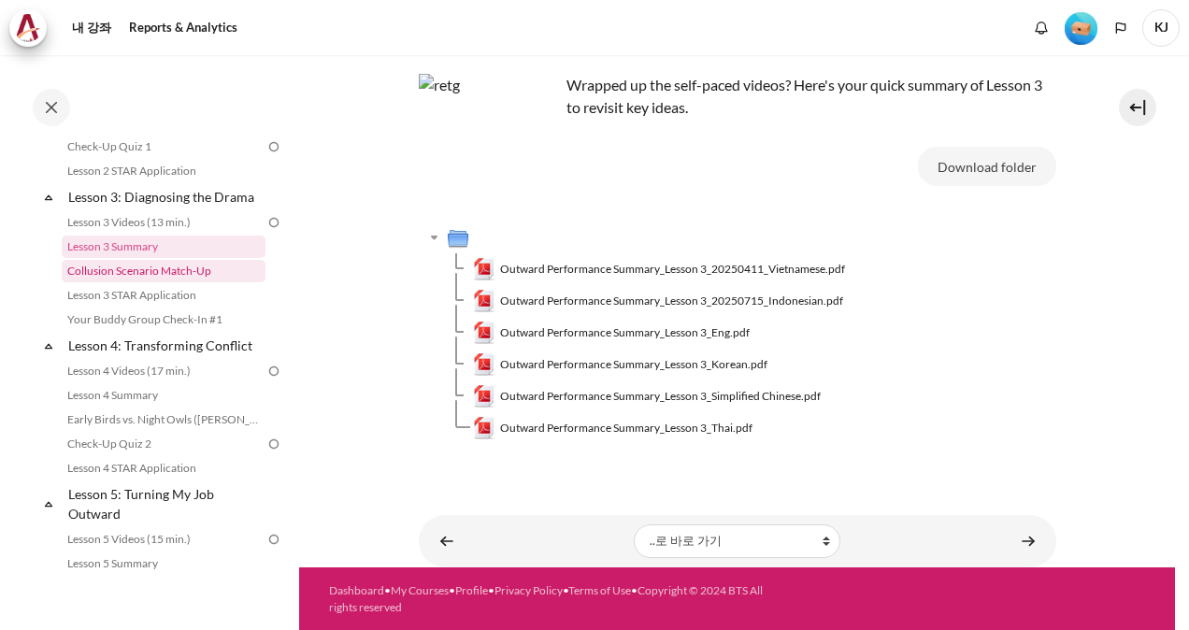
click at [189, 282] on link "Collusion Scenario Match-Up" at bounding box center [164, 271] width 204 height 22
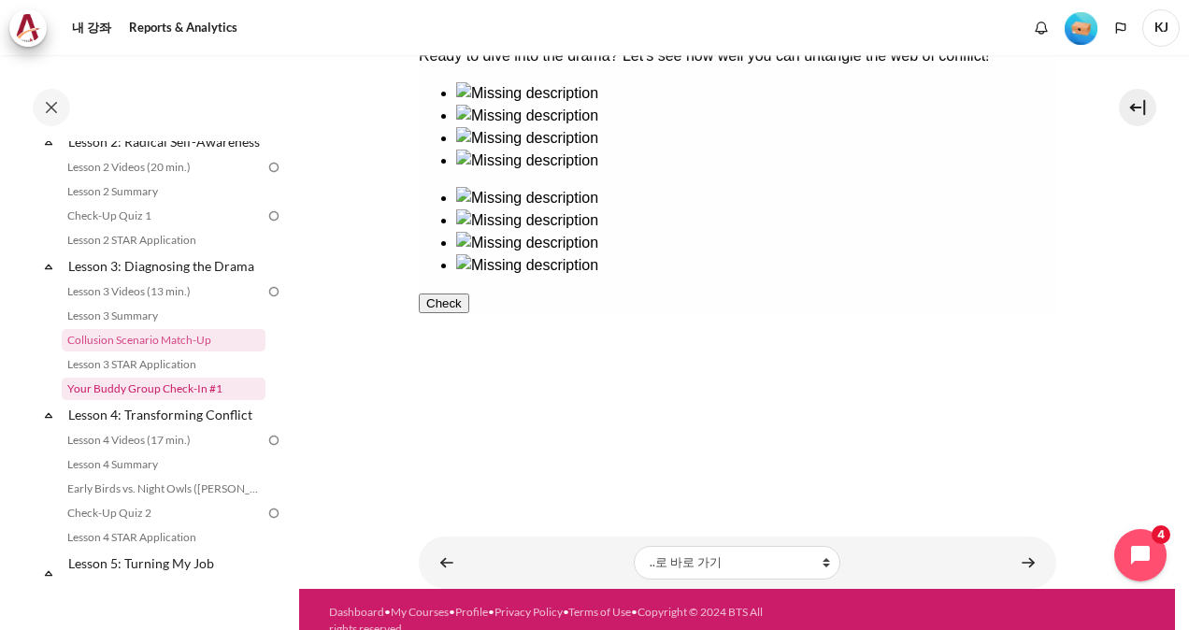
scroll to position [534, 0]
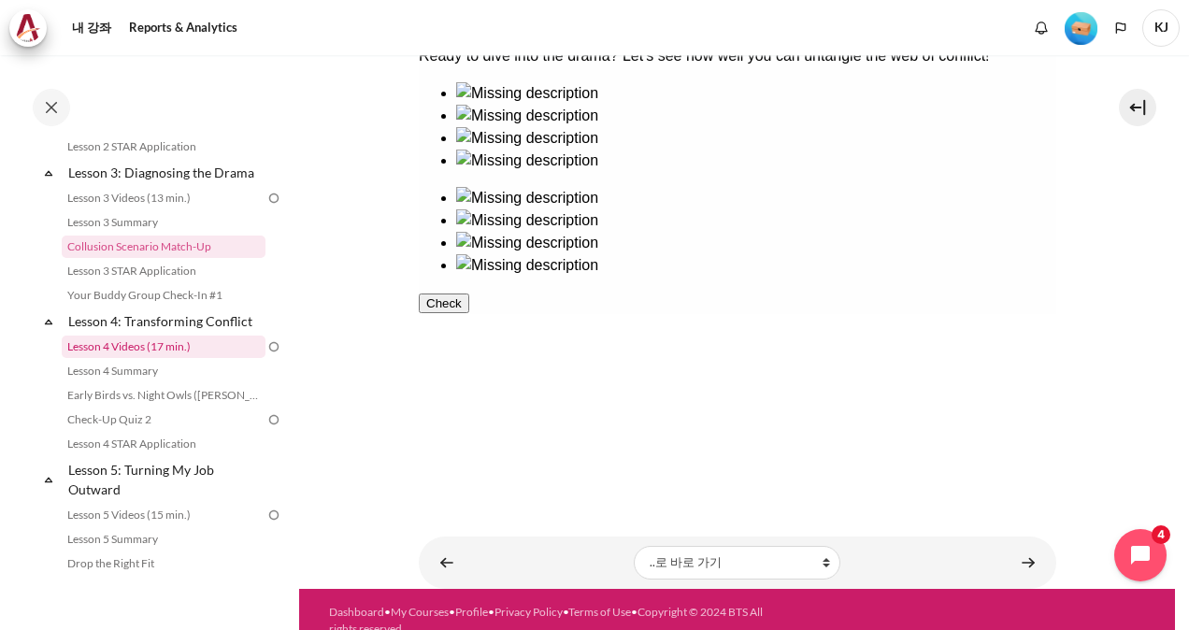
click at [180, 356] on link "Lesson 4 Videos (17 min.)" at bounding box center [164, 347] width 204 height 22
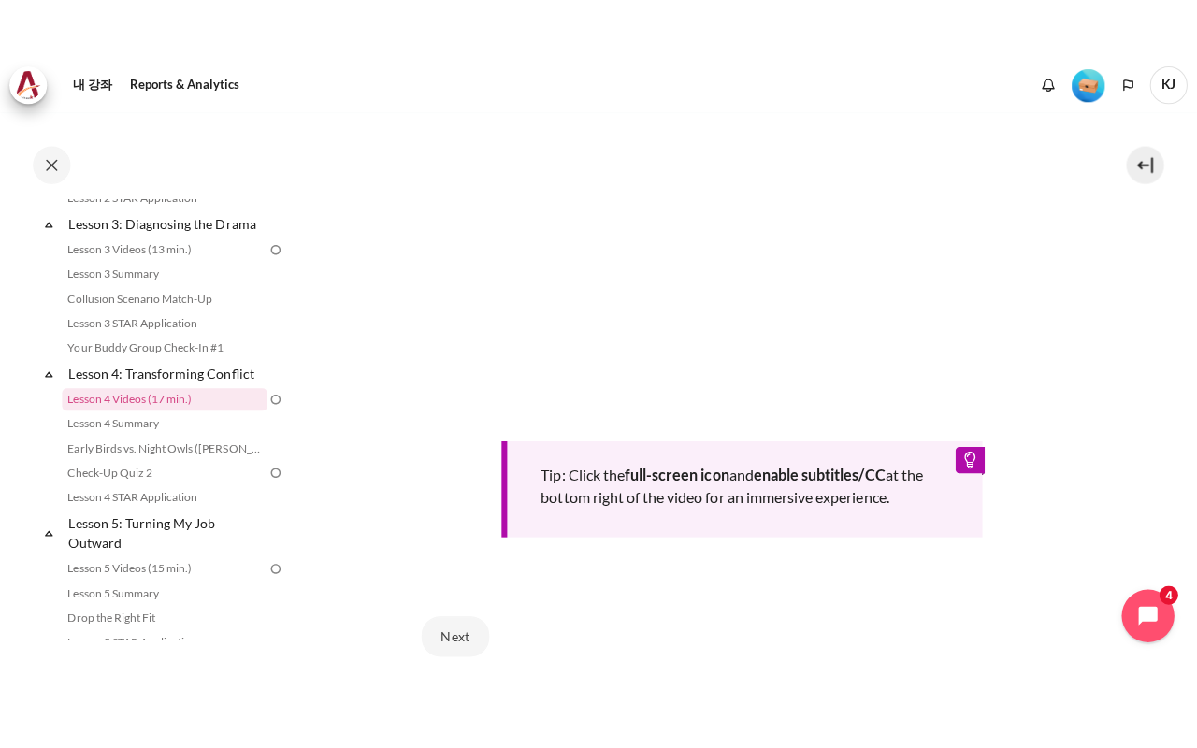
scroll to position [527, 0]
